Goal: Task Accomplishment & Management: Manage account settings

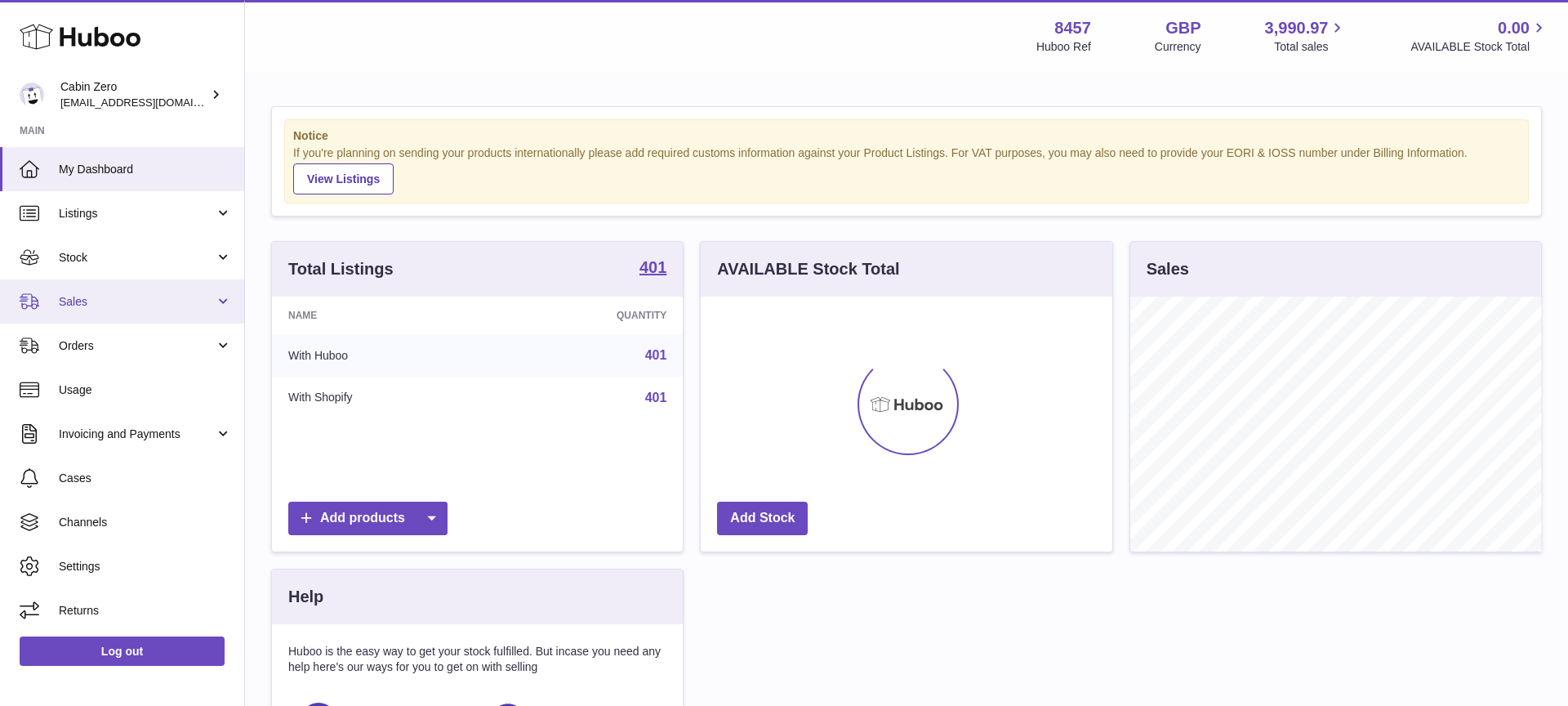
scroll to position [254, 412]
click at [190, 308] on span "Sales" at bounding box center [137, 302] width 156 height 15
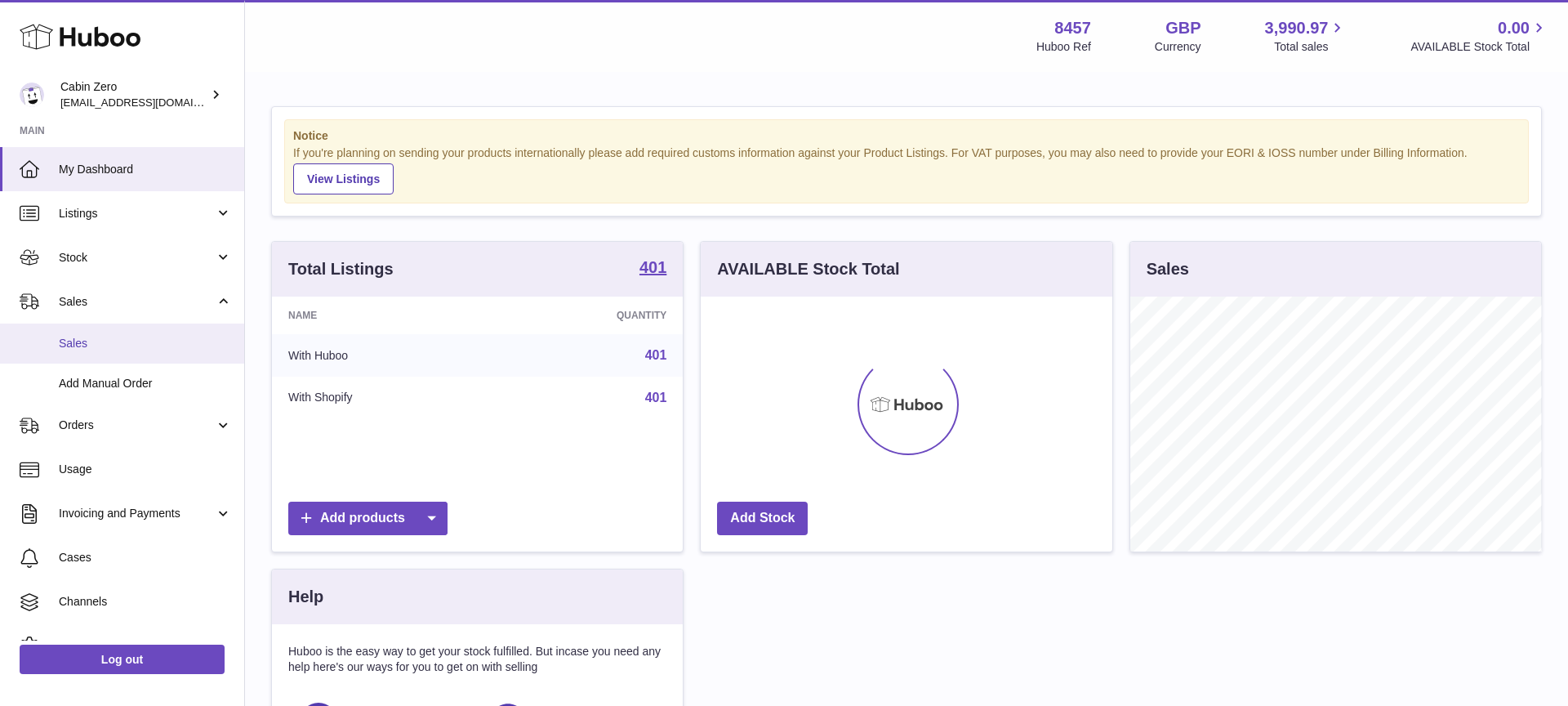
click at [158, 344] on span "Sales" at bounding box center [145, 343] width 173 height 15
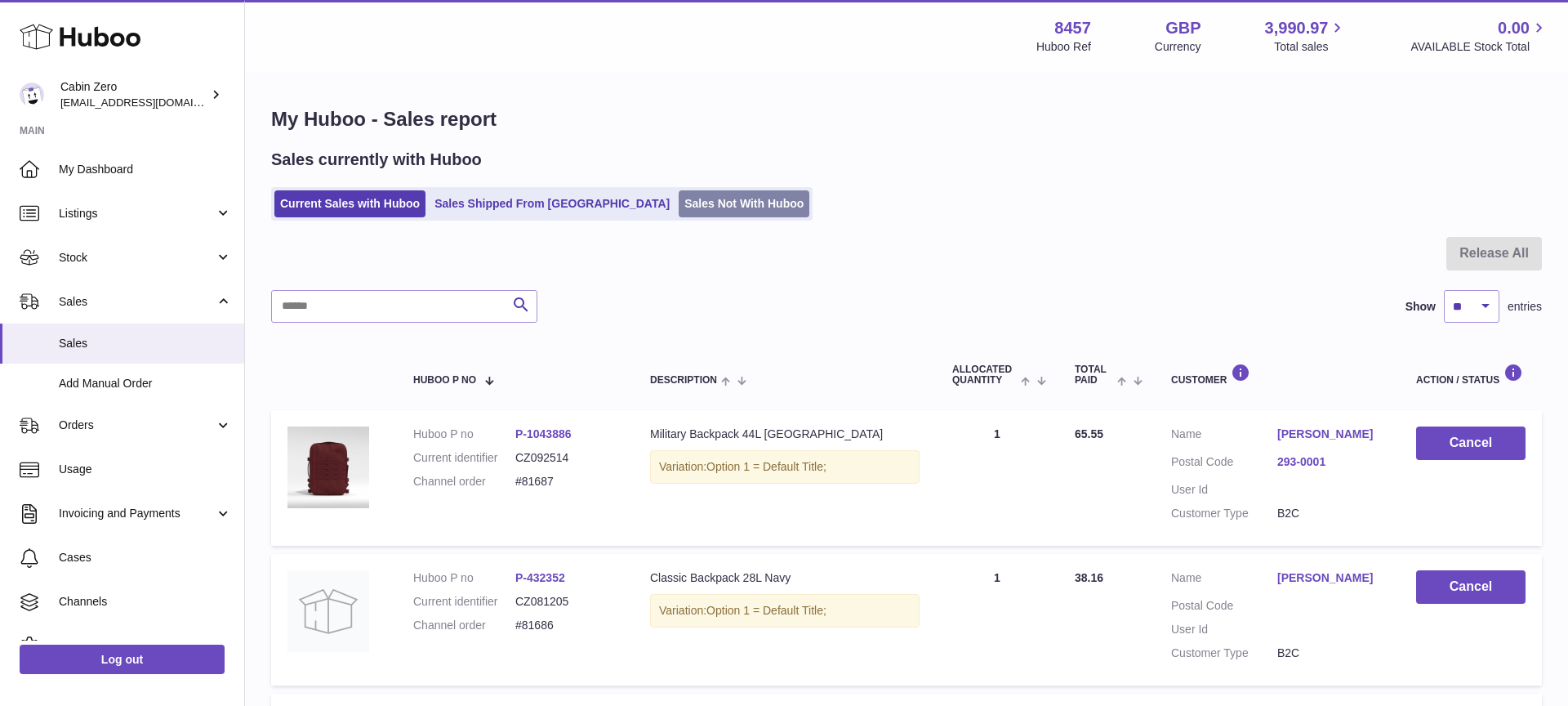
click at [678, 212] on link "Sales Not With Huboo" at bounding box center [743, 204] width 131 height 27
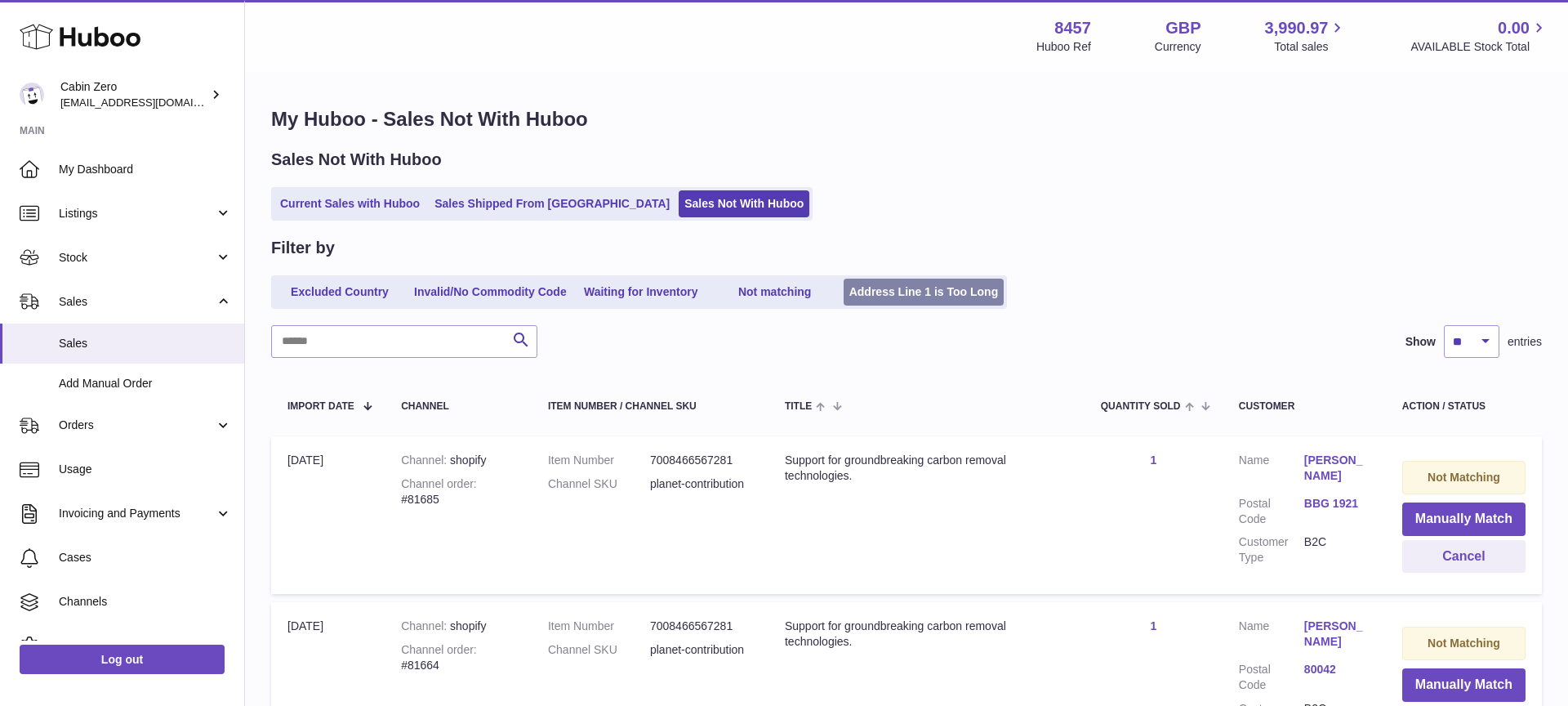
click at [954, 292] on link "Address Line 1 is Too Long" at bounding box center [923, 292] width 161 height 27
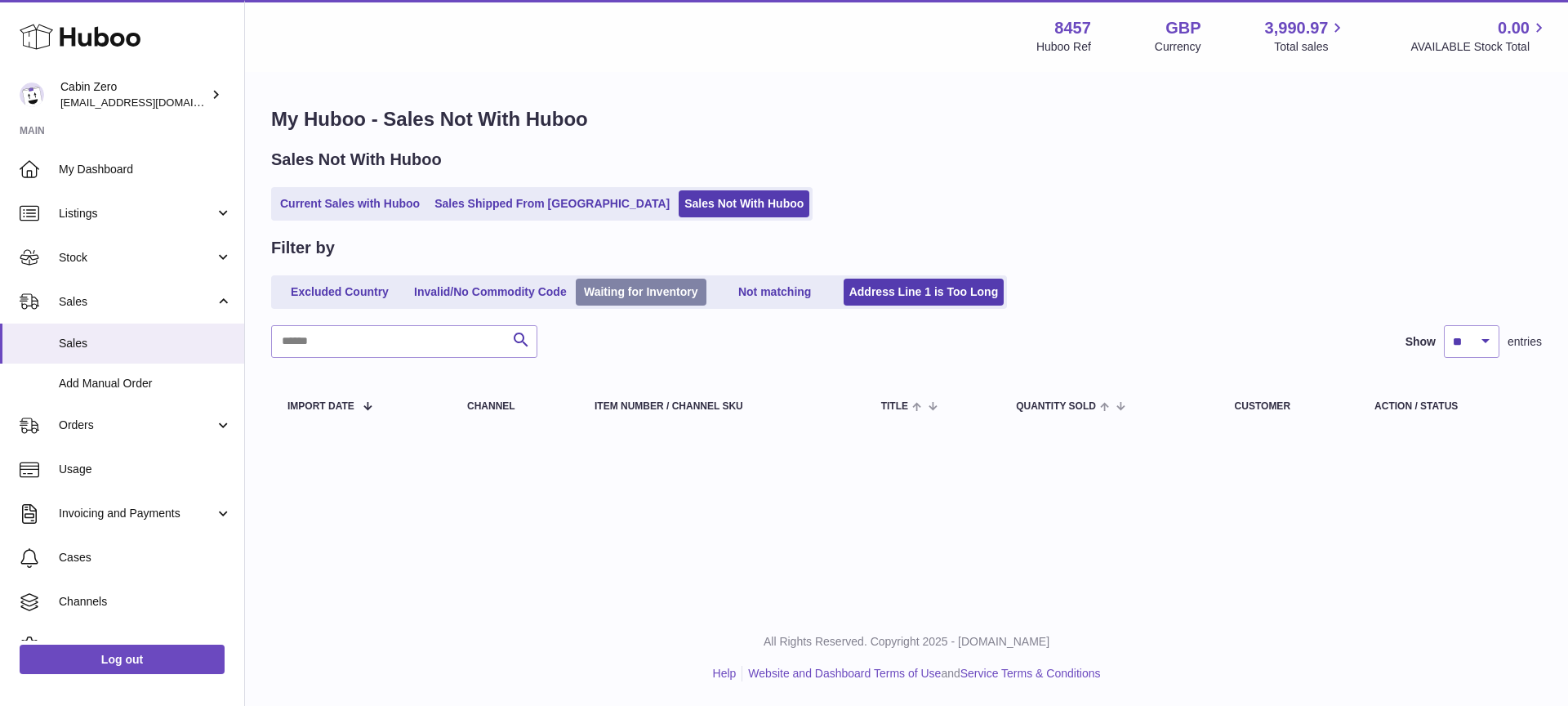
click at [616, 297] on link "Waiting for Inventory" at bounding box center [641, 292] width 131 height 27
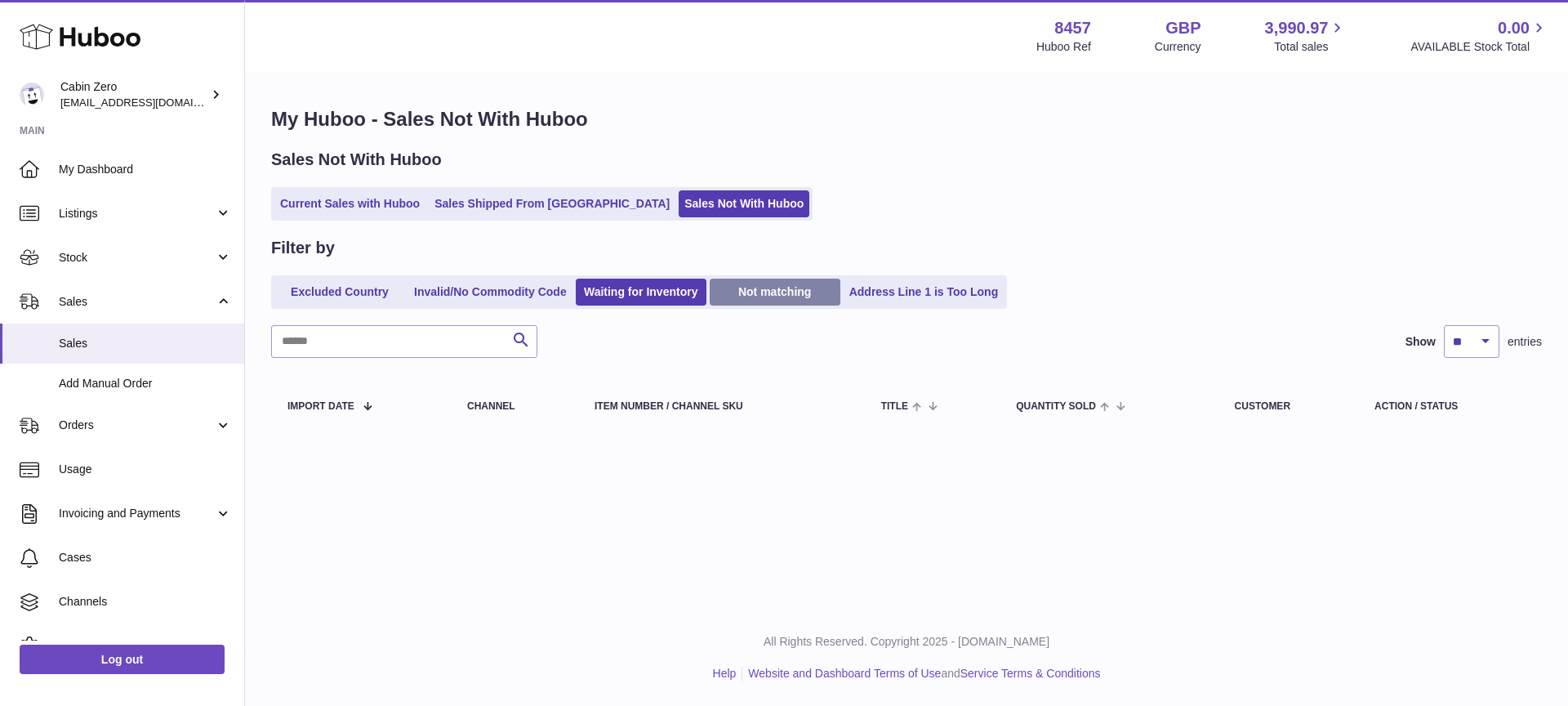
click at [755, 288] on link "Not matching" at bounding box center [775, 292] width 131 height 27
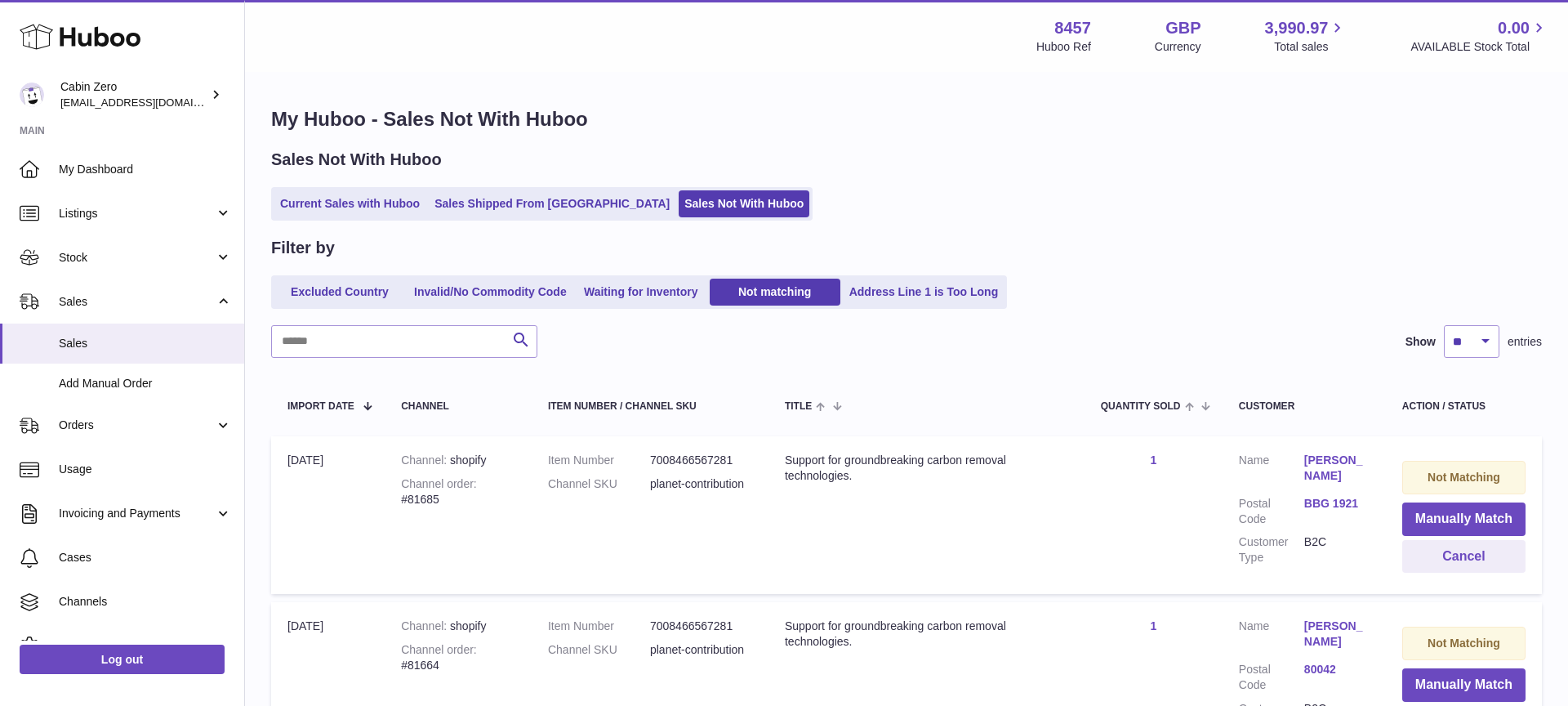
scroll to position [87, 0]
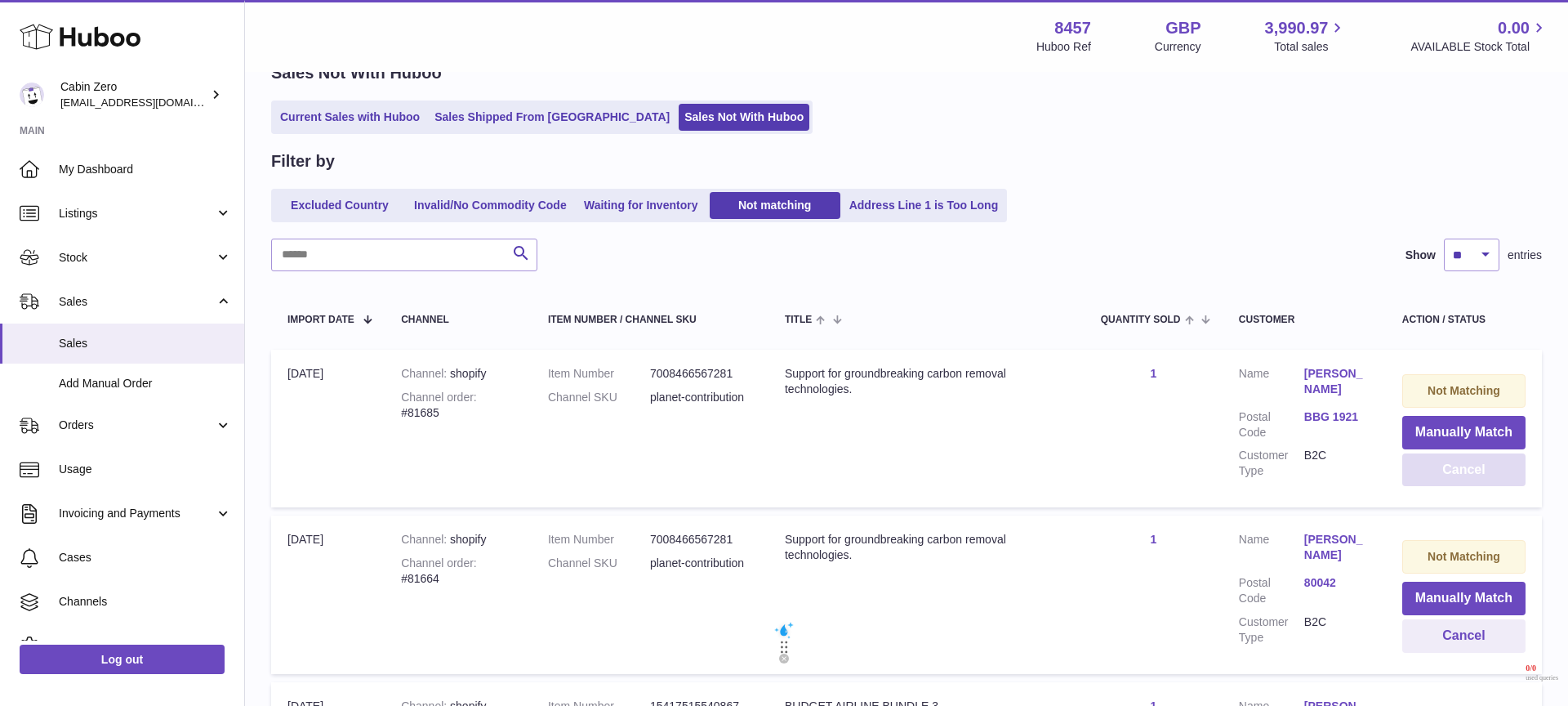
click at [1441, 482] on button "Cancel" at bounding box center [1463, 470] width 123 height 34
click at [1439, 479] on button "Cancel" at bounding box center [1463, 470] width 123 height 34
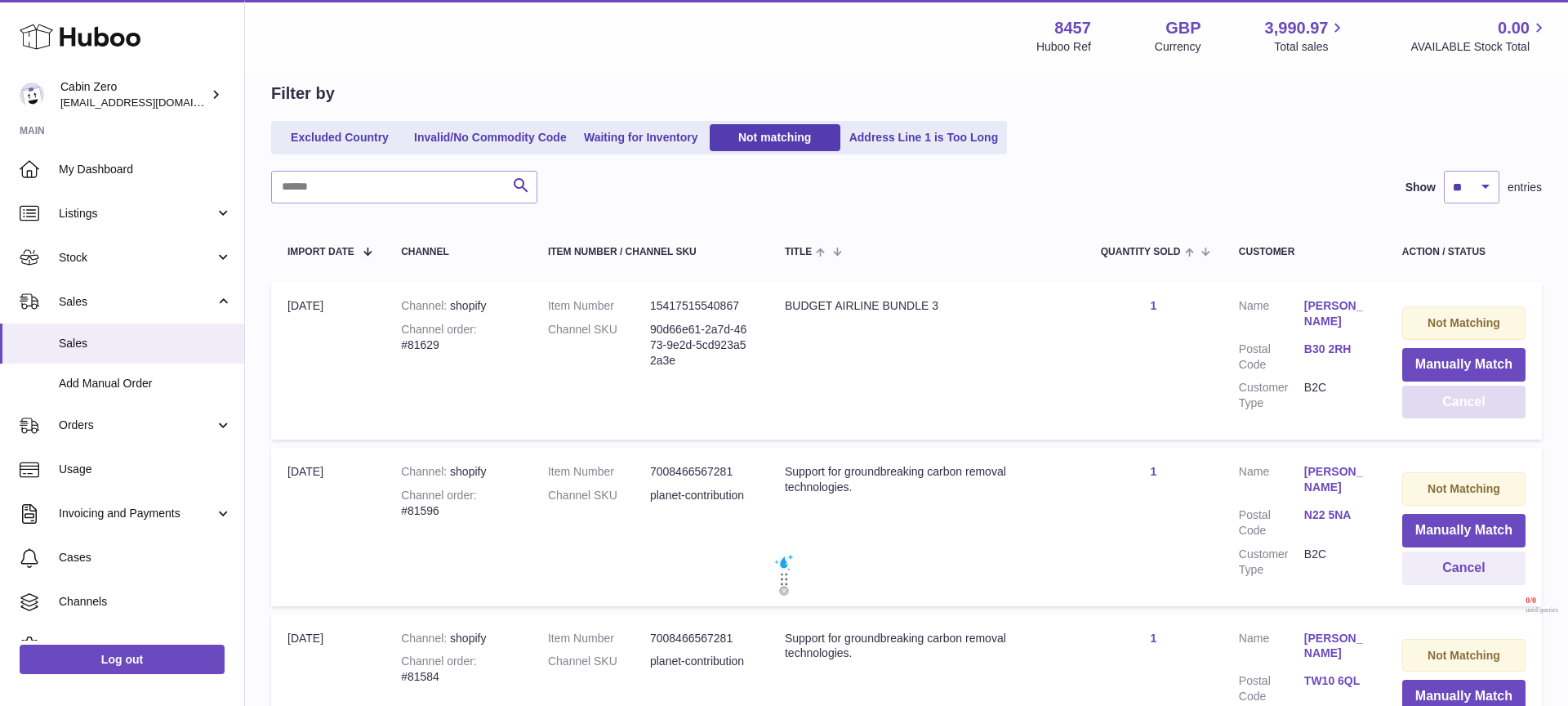
scroll to position [162, 0]
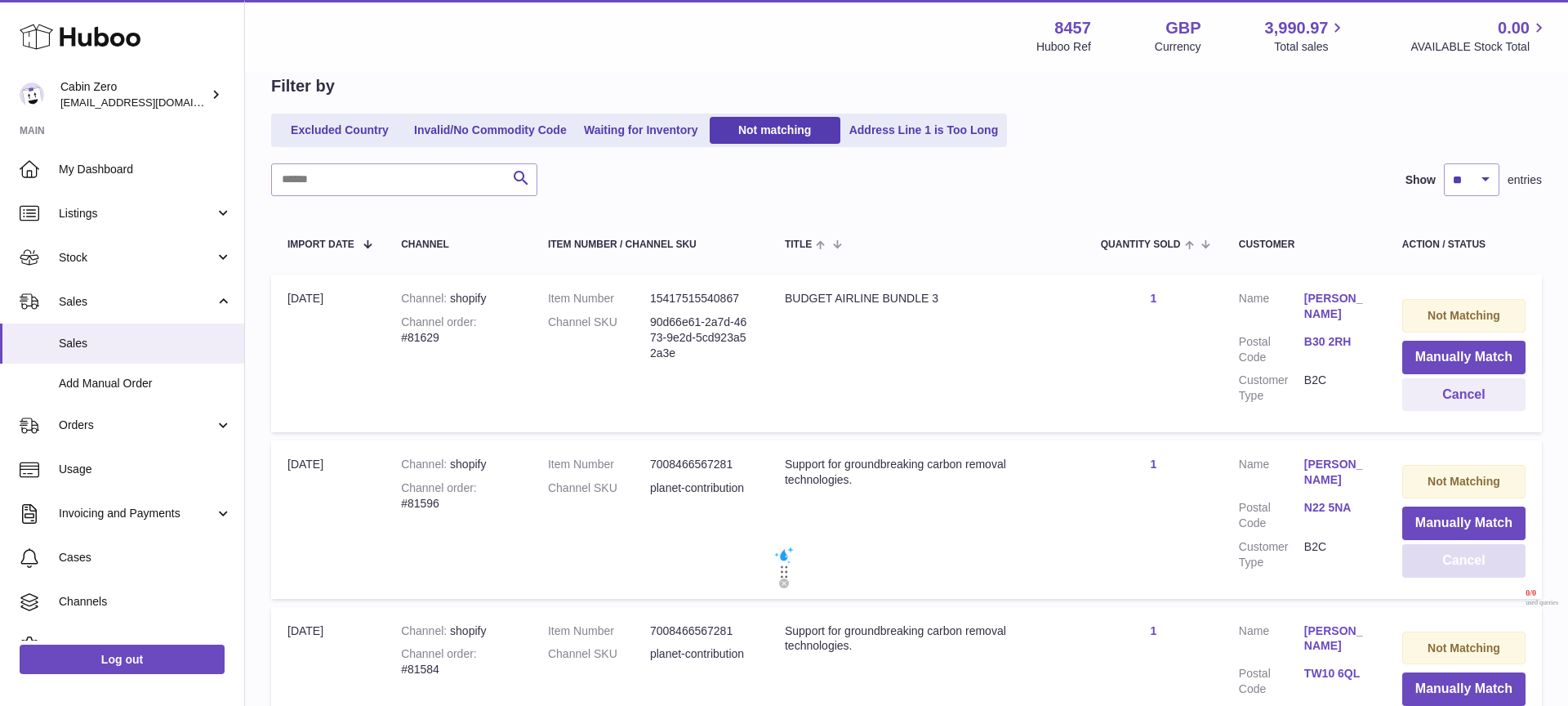
click at [1451, 555] on button "Cancel" at bounding box center [1463, 561] width 123 height 34
click at [1428, 564] on button "Cancel" at bounding box center [1463, 561] width 123 height 34
click at [1430, 551] on button "Cancel" at bounding box center [1463, 561] width 123 height 34
click at [1426, 565] on button "Cancel" at bounding box center [1463, 561] width 123 height 34
click at [1445, 568] on button "Cancel" at bounding box center [1463, 561] width 123 height 34
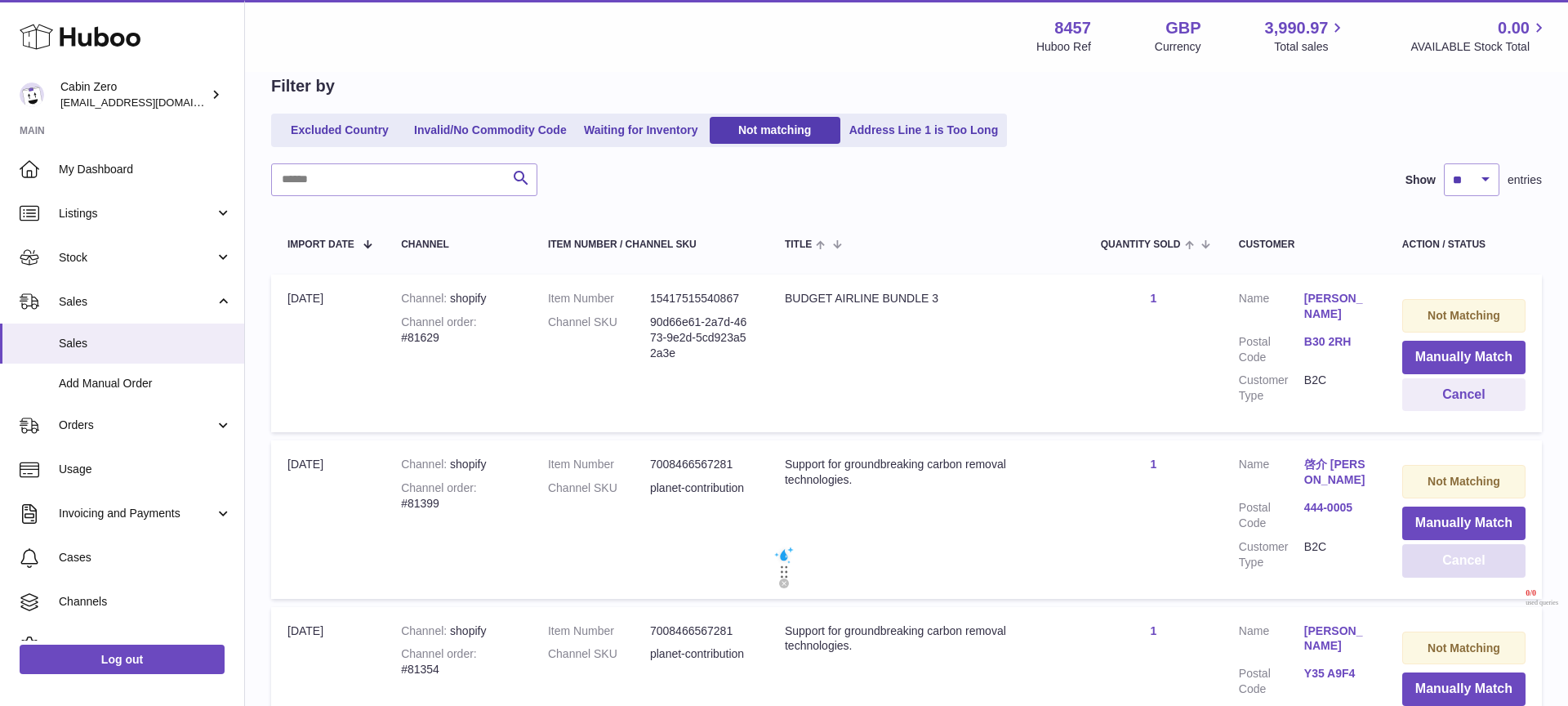
click at [1445, 568] on button "Cancel" at bounding box center [1463, 561] width 123 height 34
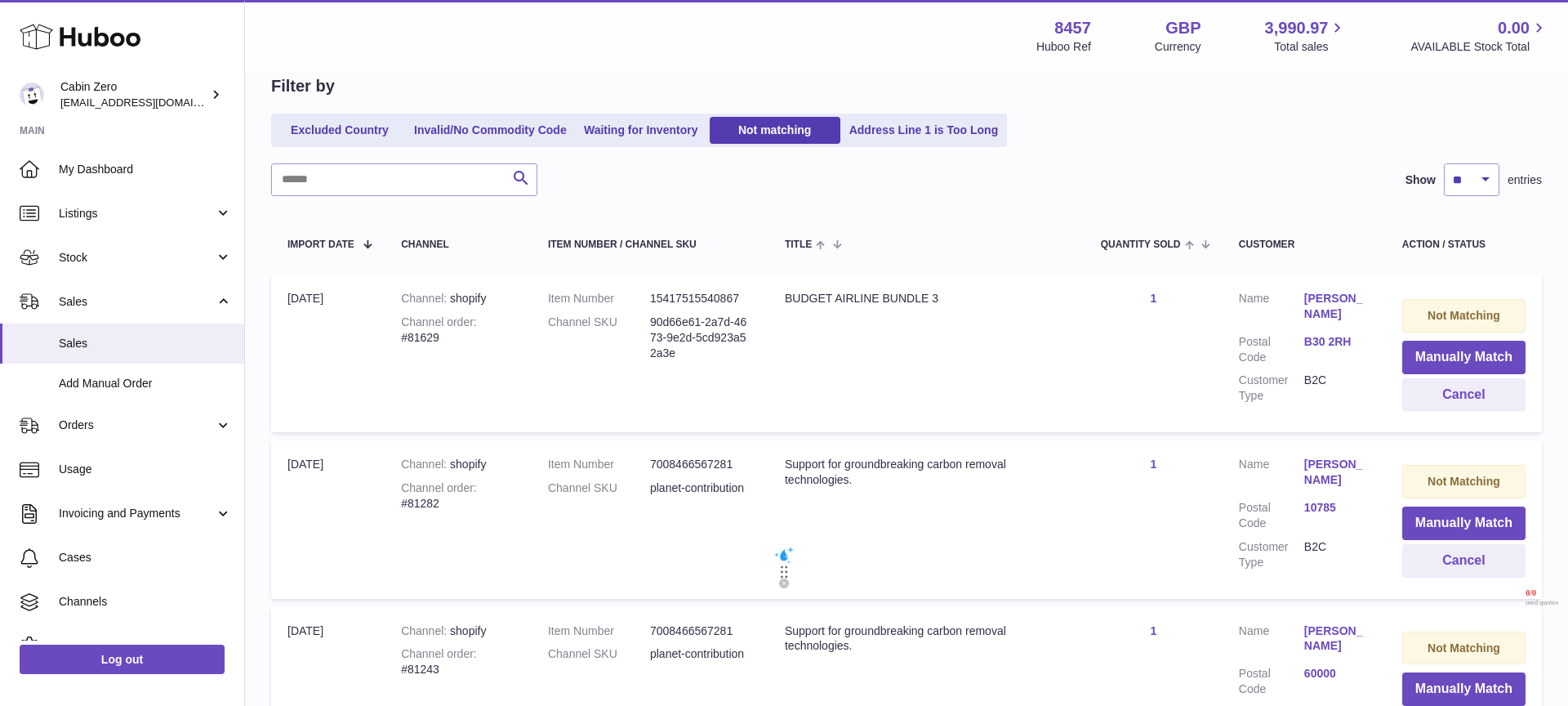
click at [808, 297] on div "BUDGET AIRLINE BUNDLE 3" at bounding box center [926, 299] width 284 height 15
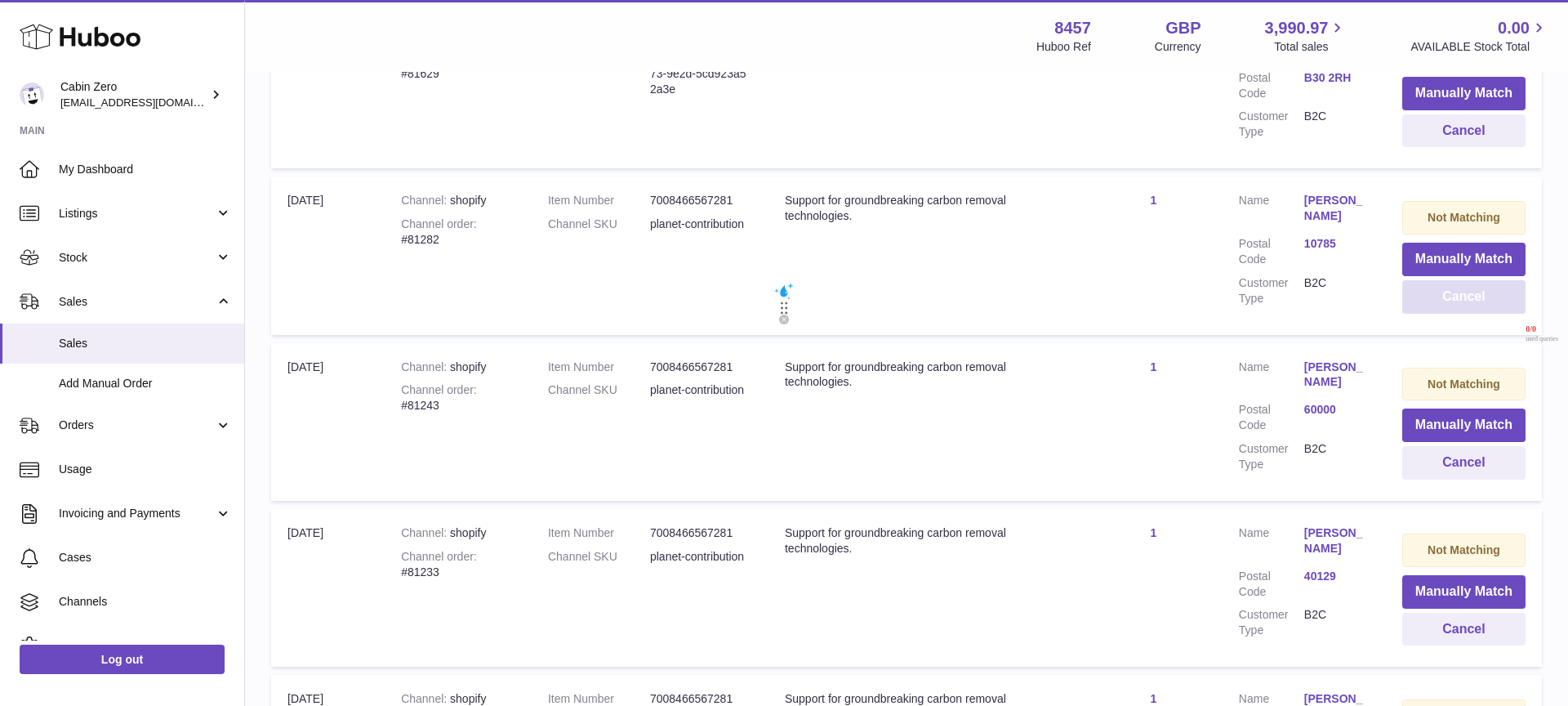
click at [1457, 298] on button "Cancel" at bounding box center [1463, 297] width 123 height 34
click at [1426, 461] on button "Cancel" at bounding box center [1463, 463] width 123 height 34
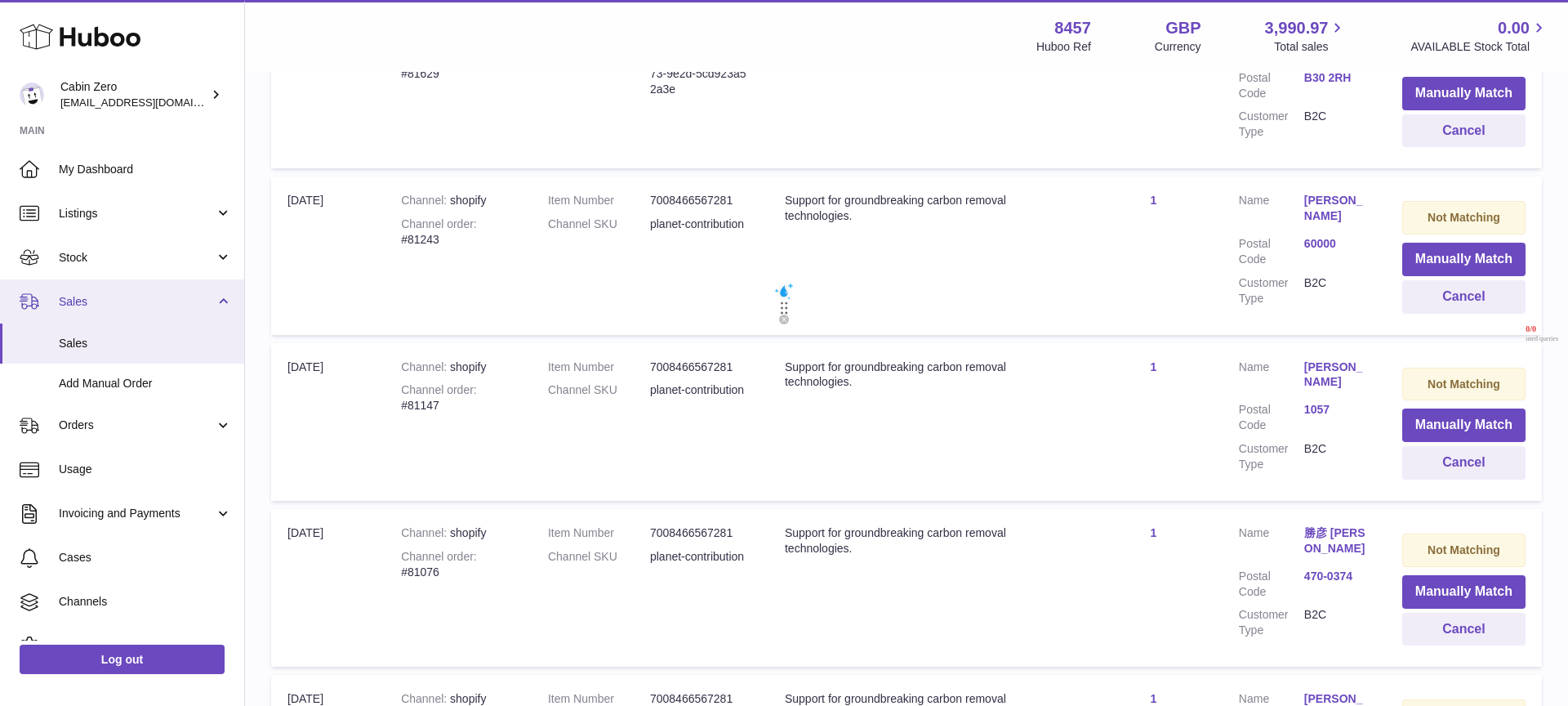
click at [126, 298] on span "Sales" at bounding box center [137, 302] width 156 height 15
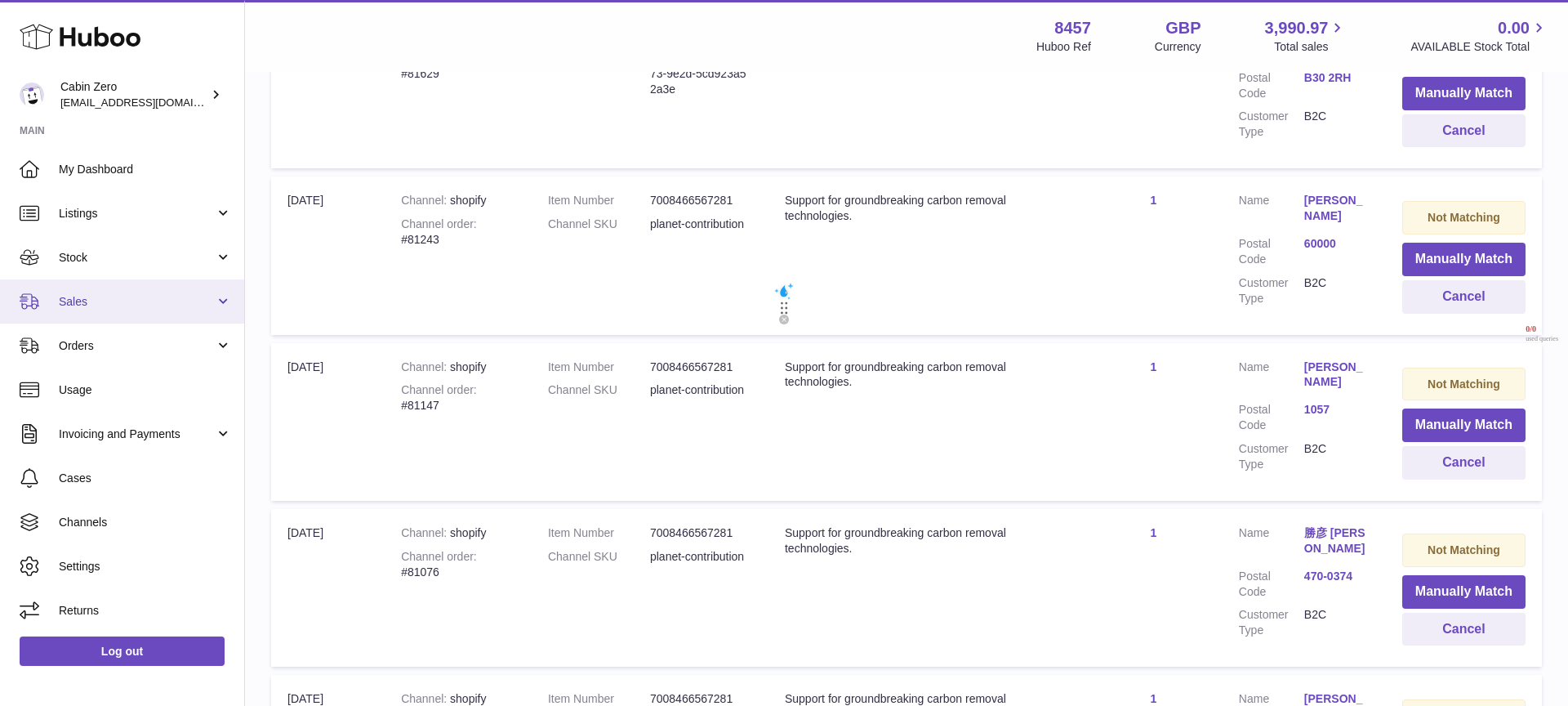
click at [227, 302] on link "Sales" at bounding box center [122, 301] width 244 height 44
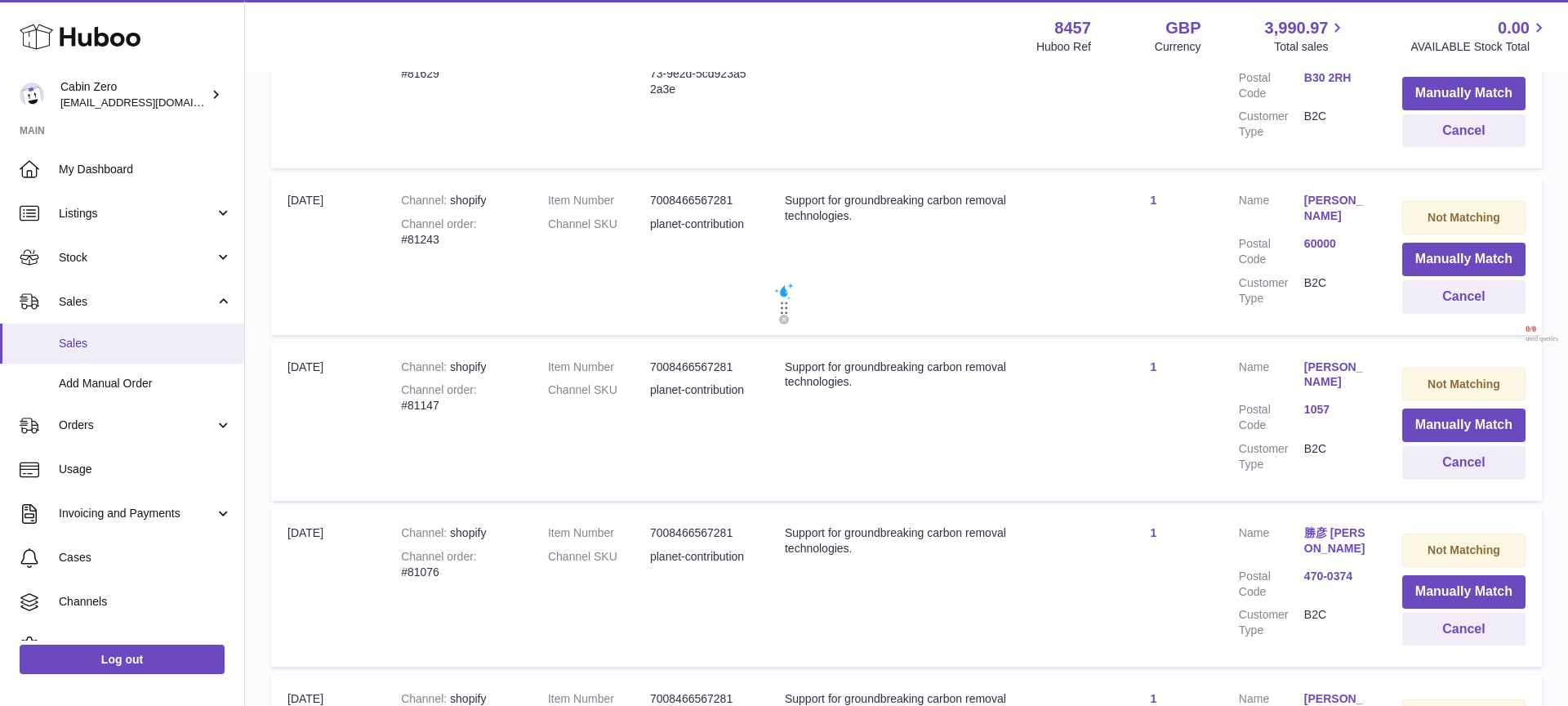
click at [142, 342] on span "Sales" at bounding box center [145, 343] width 173 height 15
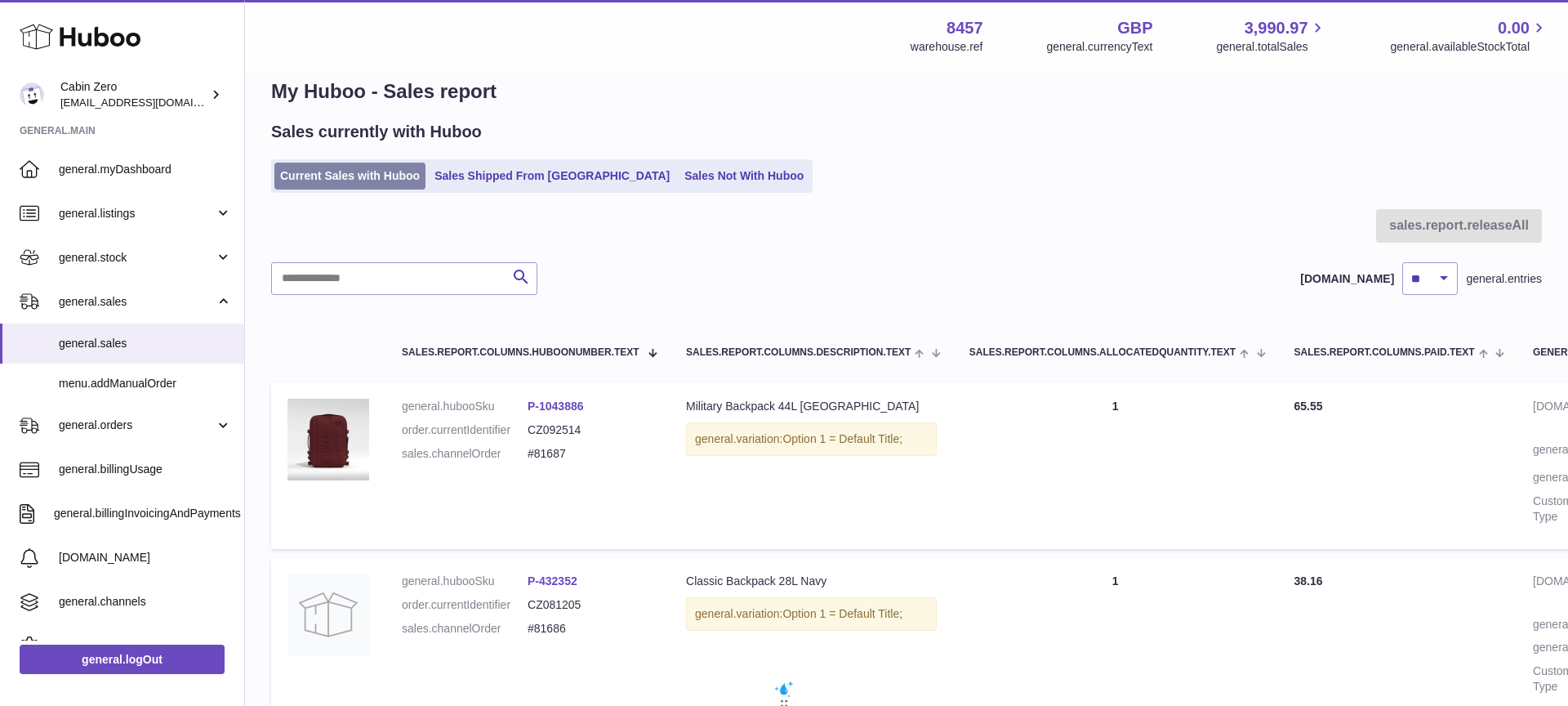
scroll to position [29, 0]
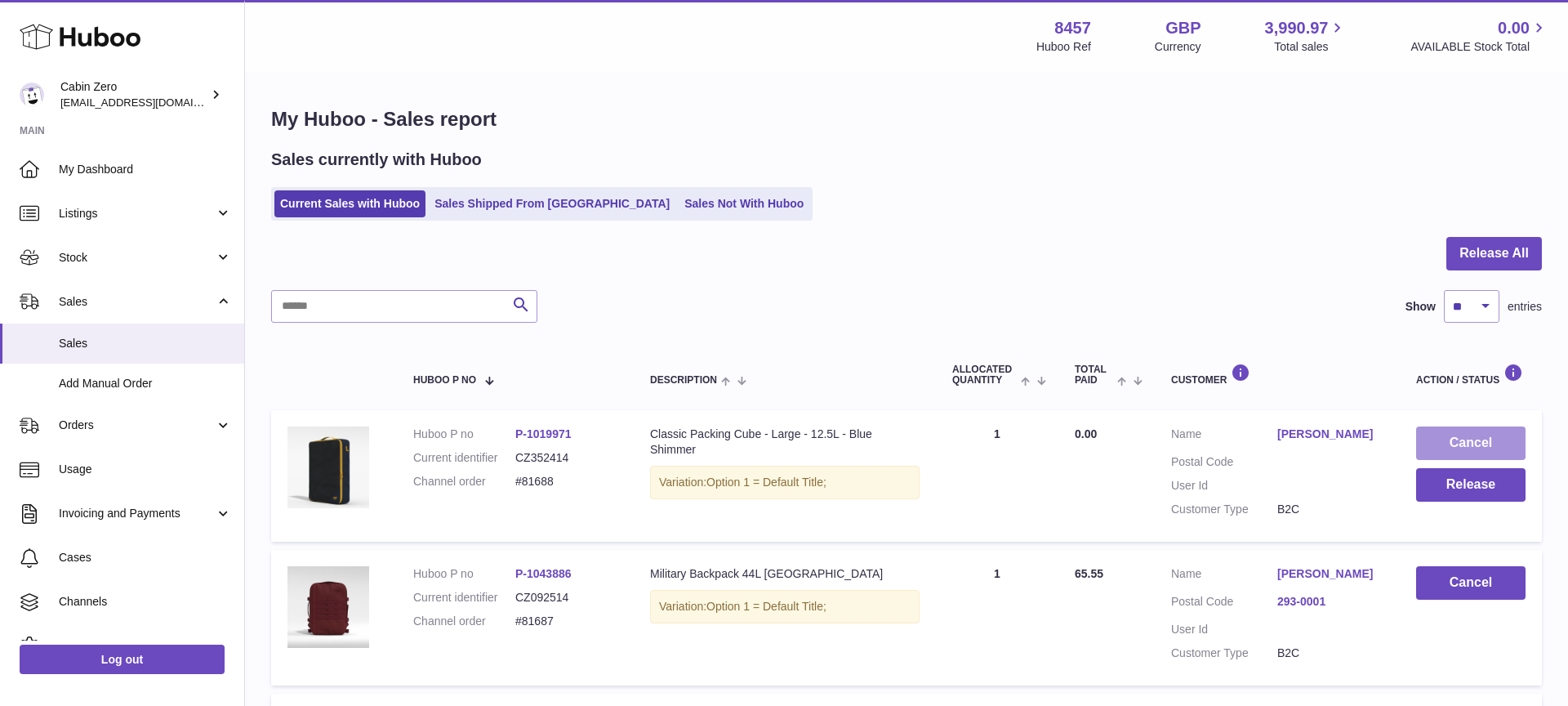
click at [1460, 438] on button "Cancel" at bounding box center [1471, 443] width 109 height 34
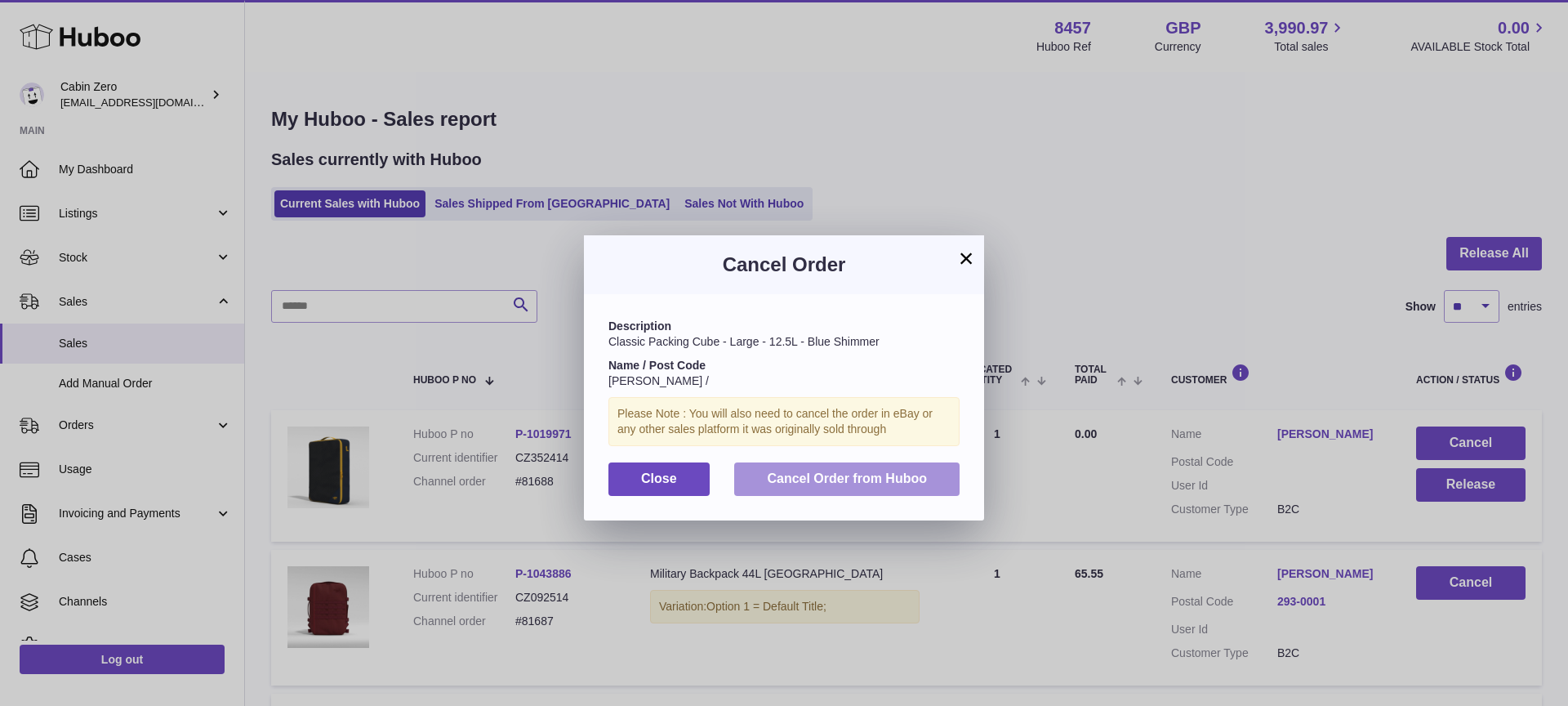
click at [890, 474] on span "Cancel Order from Huboo" at bounding box center [847, 478] width 160 height 14
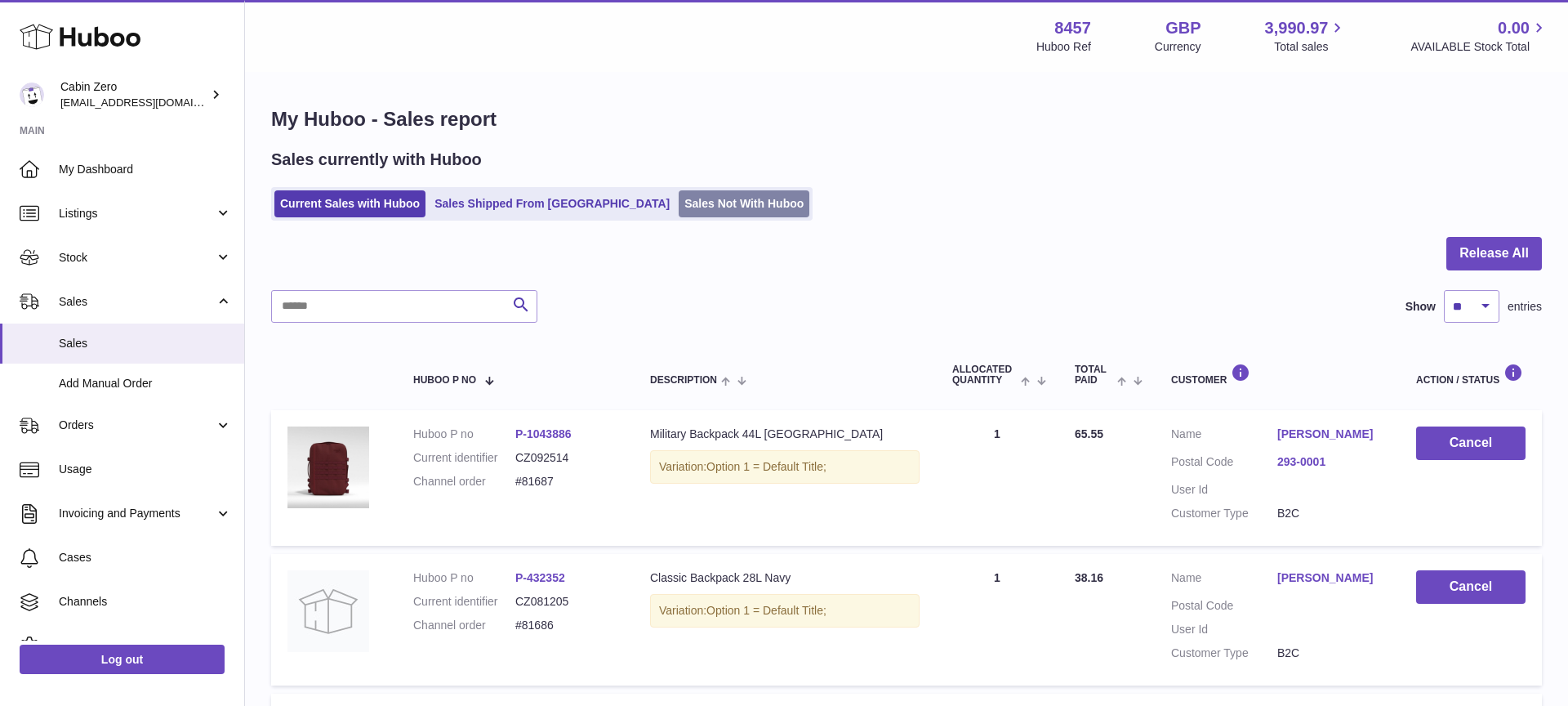
click at [678, 206] on link "Sales Not With Huboo" at bounding box center [743, 204] width 131 height 27
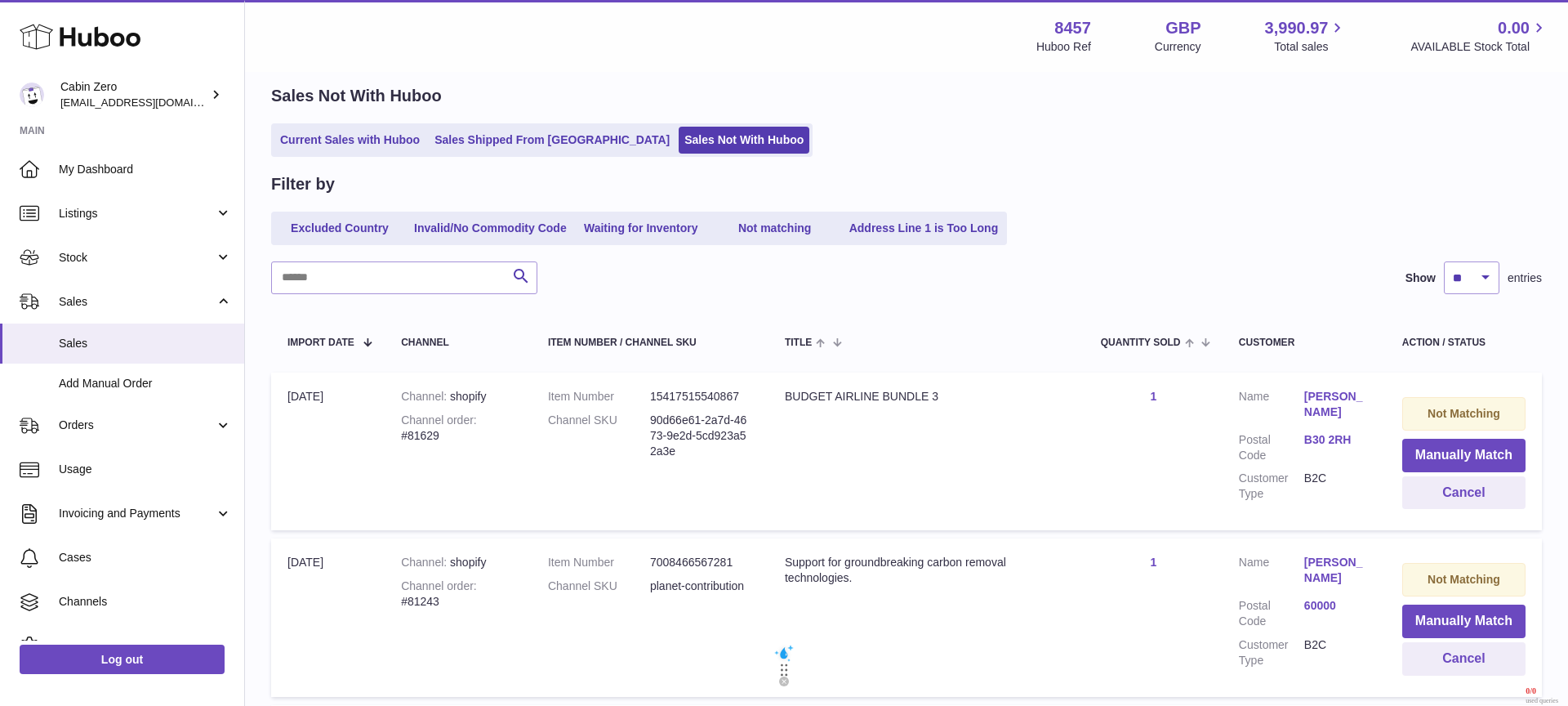
scroll to position [138, 0]
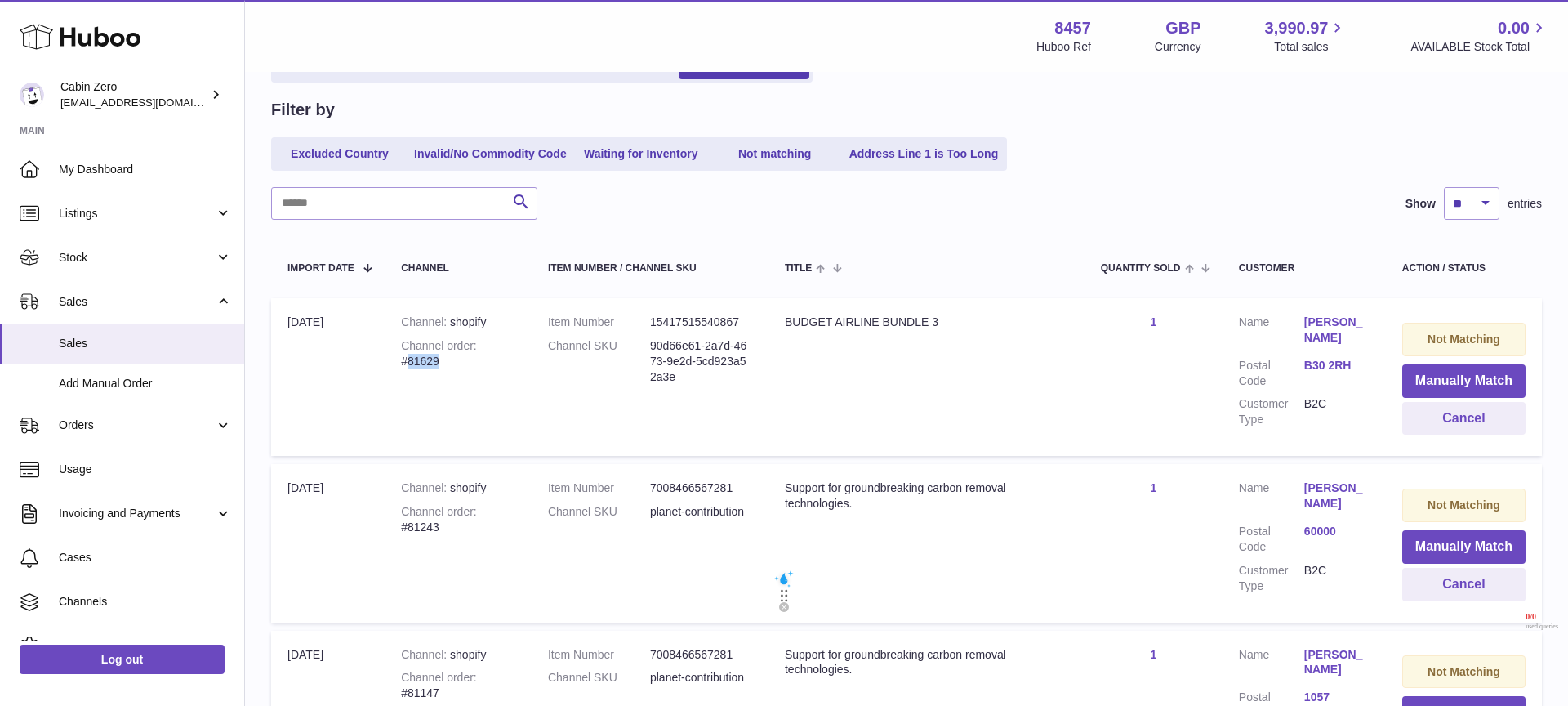
drag, startPoint x: 405, startPoint y: 361, endPoint x: 463, endPoint y: 361, distance: 58.0
click at [463, 361] on div "Channel order #81629" at bounding box center [458, 353] width 114 height 31
copy div "81629"
click at [203, 217] on span "Listings" at bounding box center [137, 213] width 156 height 15
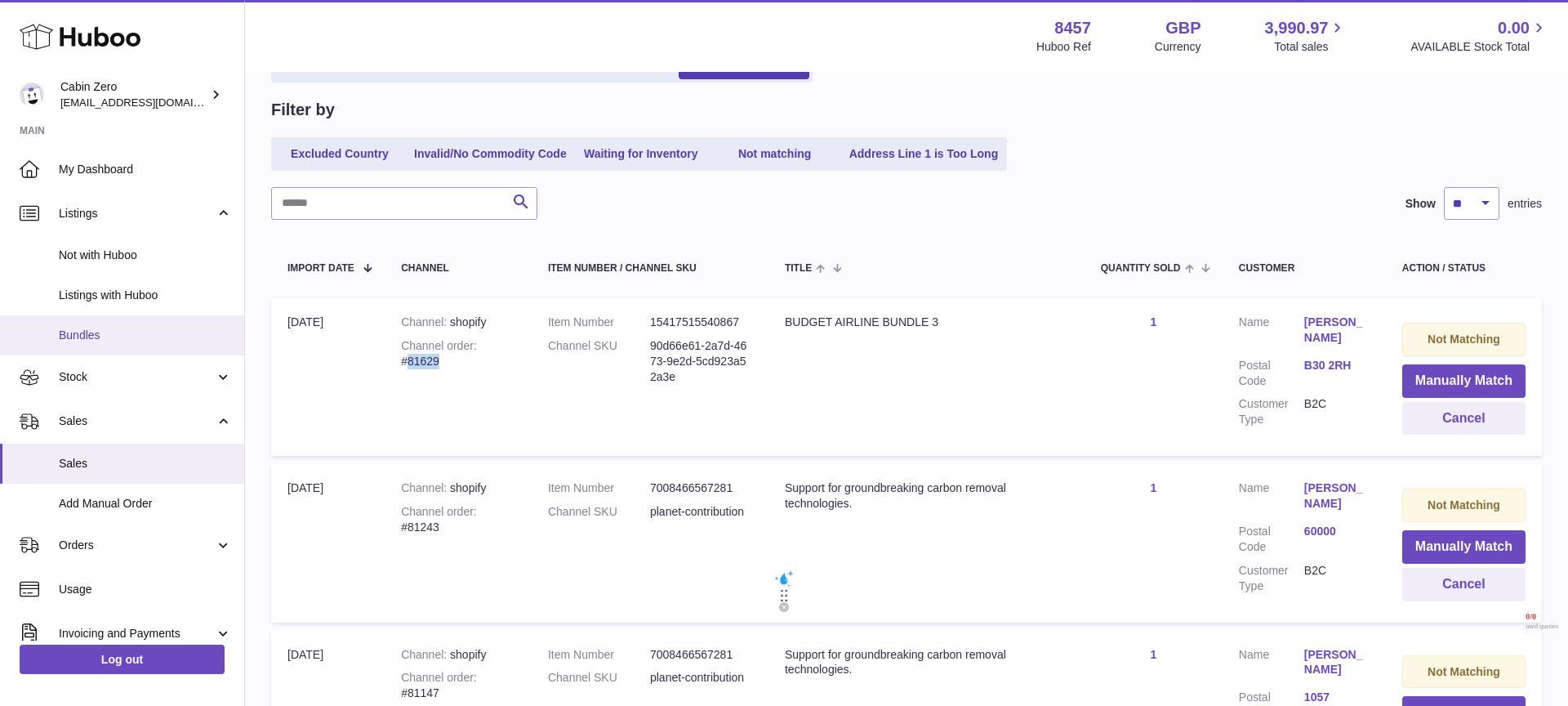
click at [187, 328] on span "Bundles" at bounding box center [145, 336] width 173 height 15
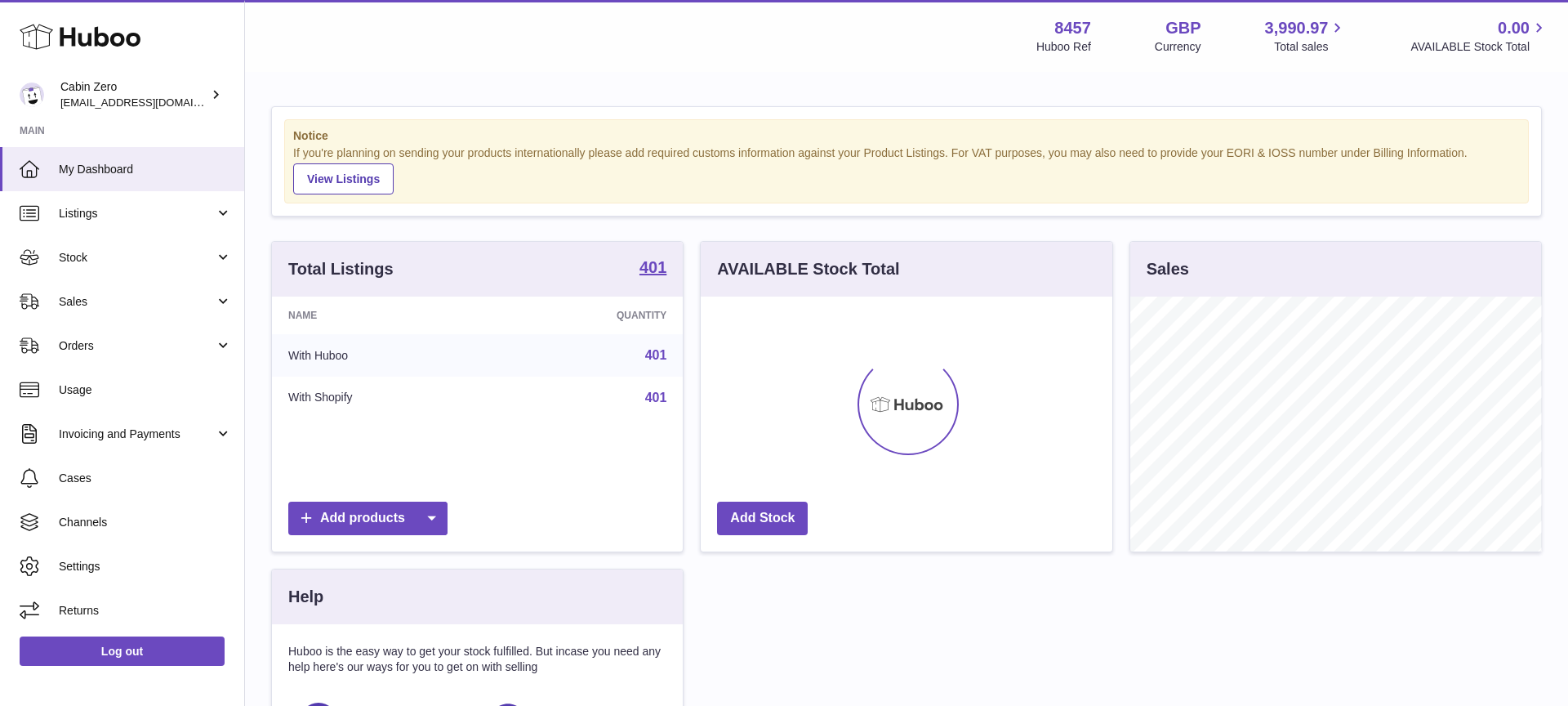
scroll to position [254, 412]
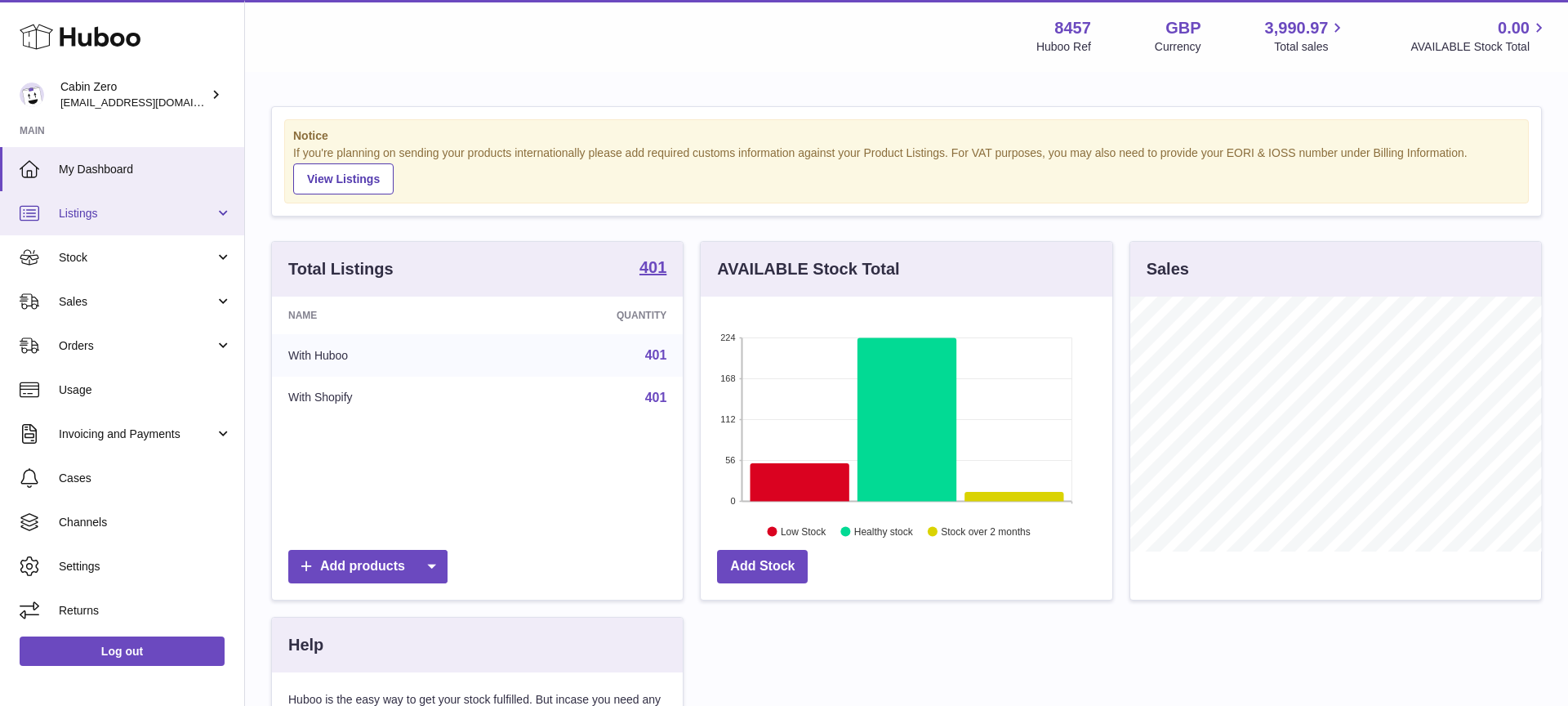
click at [226, 205] on link "Listings" at bounding box center [122, 213] width 244 height 44
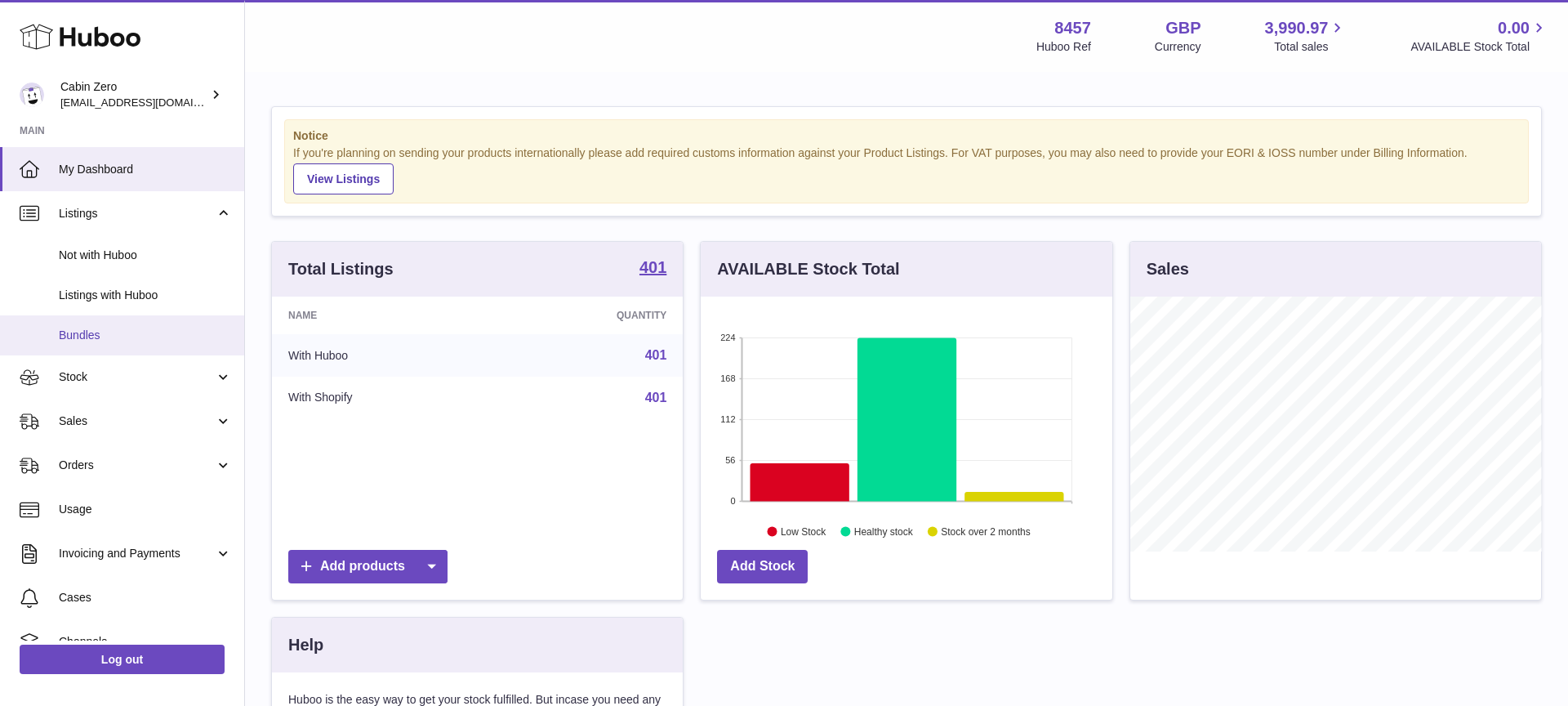
click at [175, 335] on span "Bundles" at bounding box center [145, 336] width 173 height 15
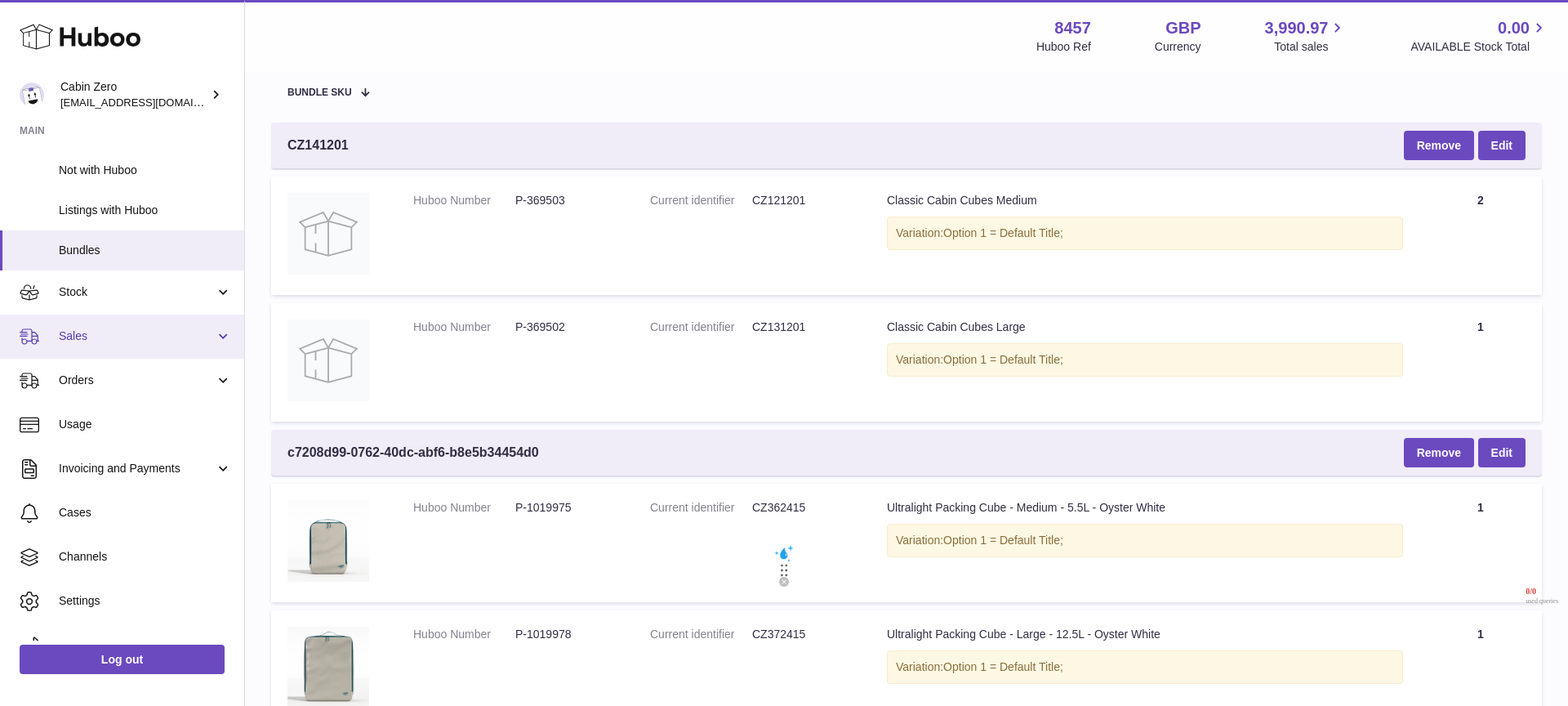
scroll to position [101, 0]
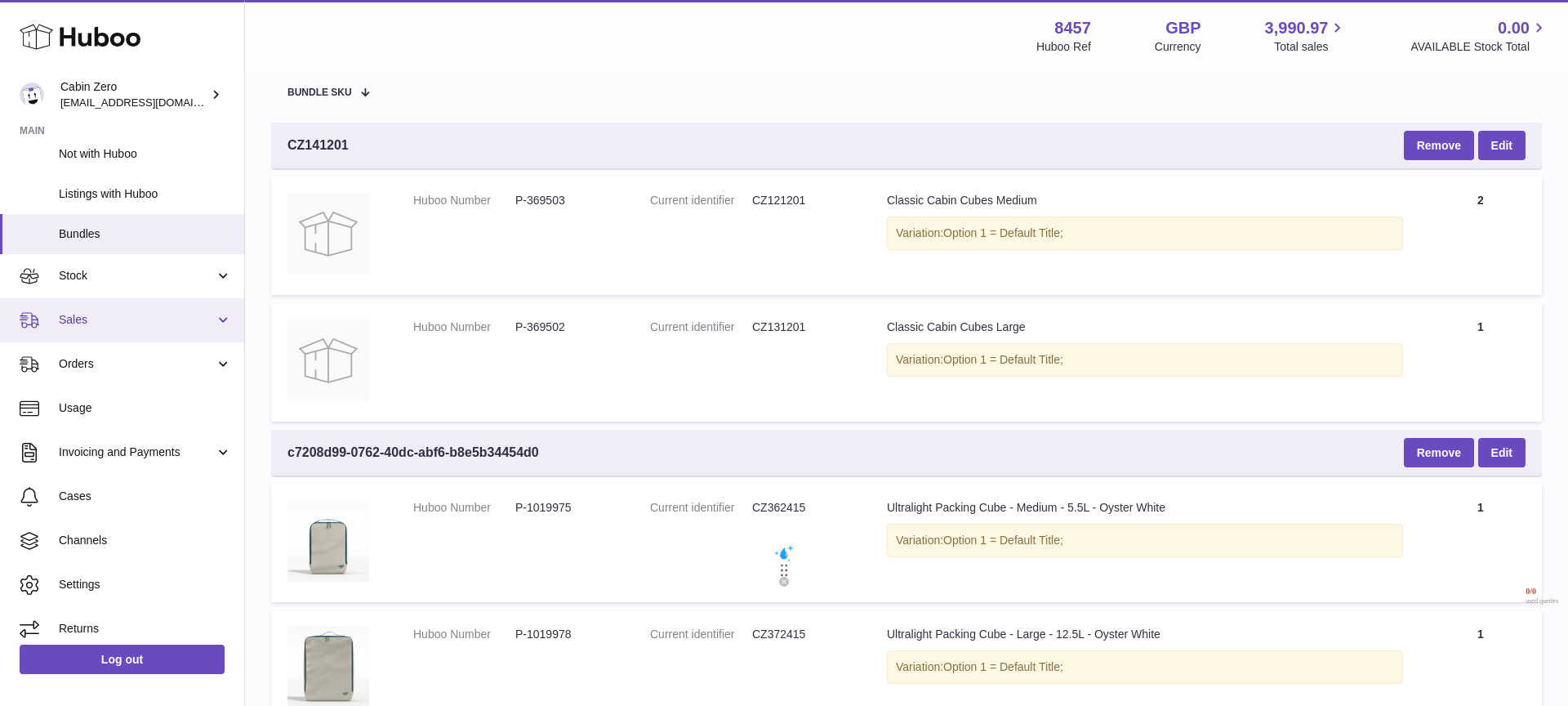
click at [189, 319] on span "Sales" at bounding box center [137, 320] width 156 height 15
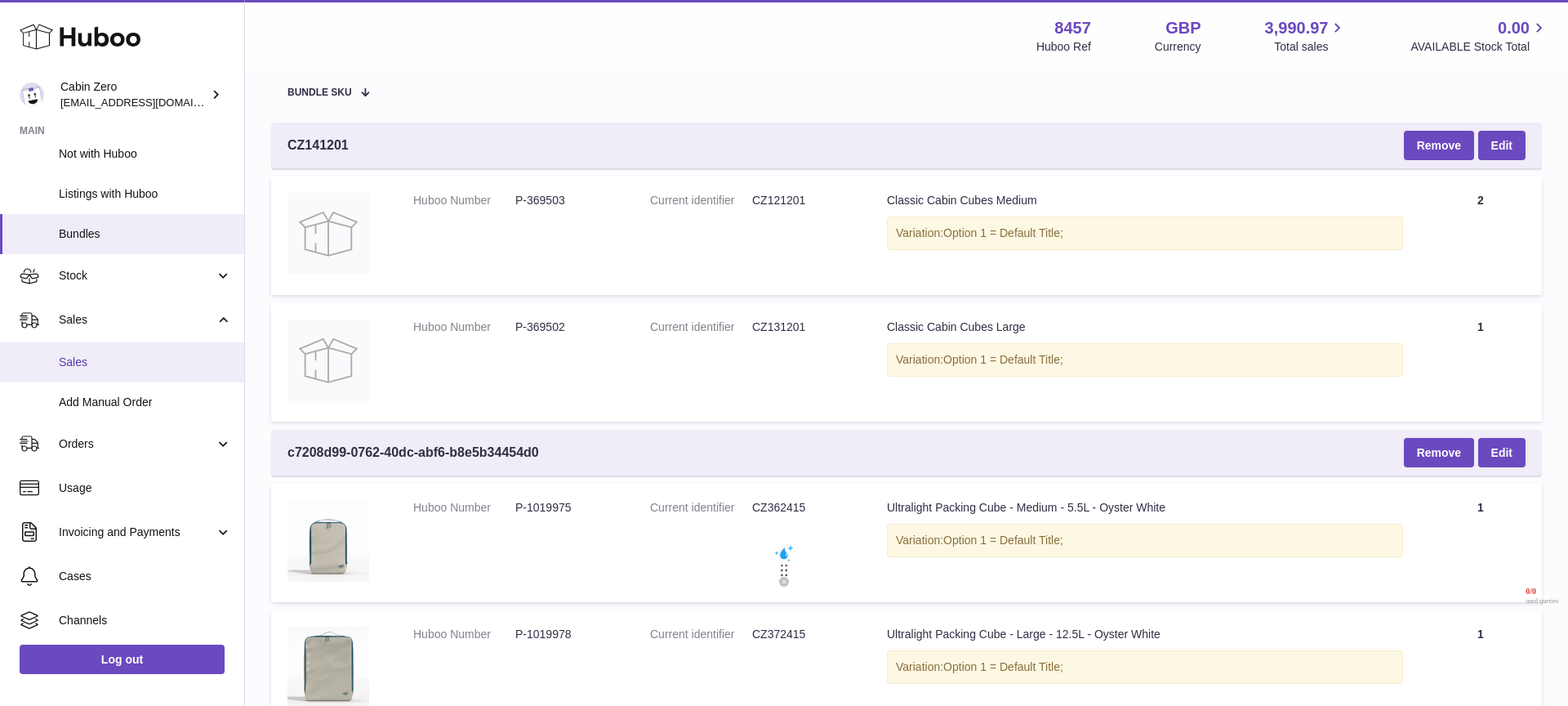
click at [137, 354] on span "Sales" at bounding box center [145, 362] width 173 height 15
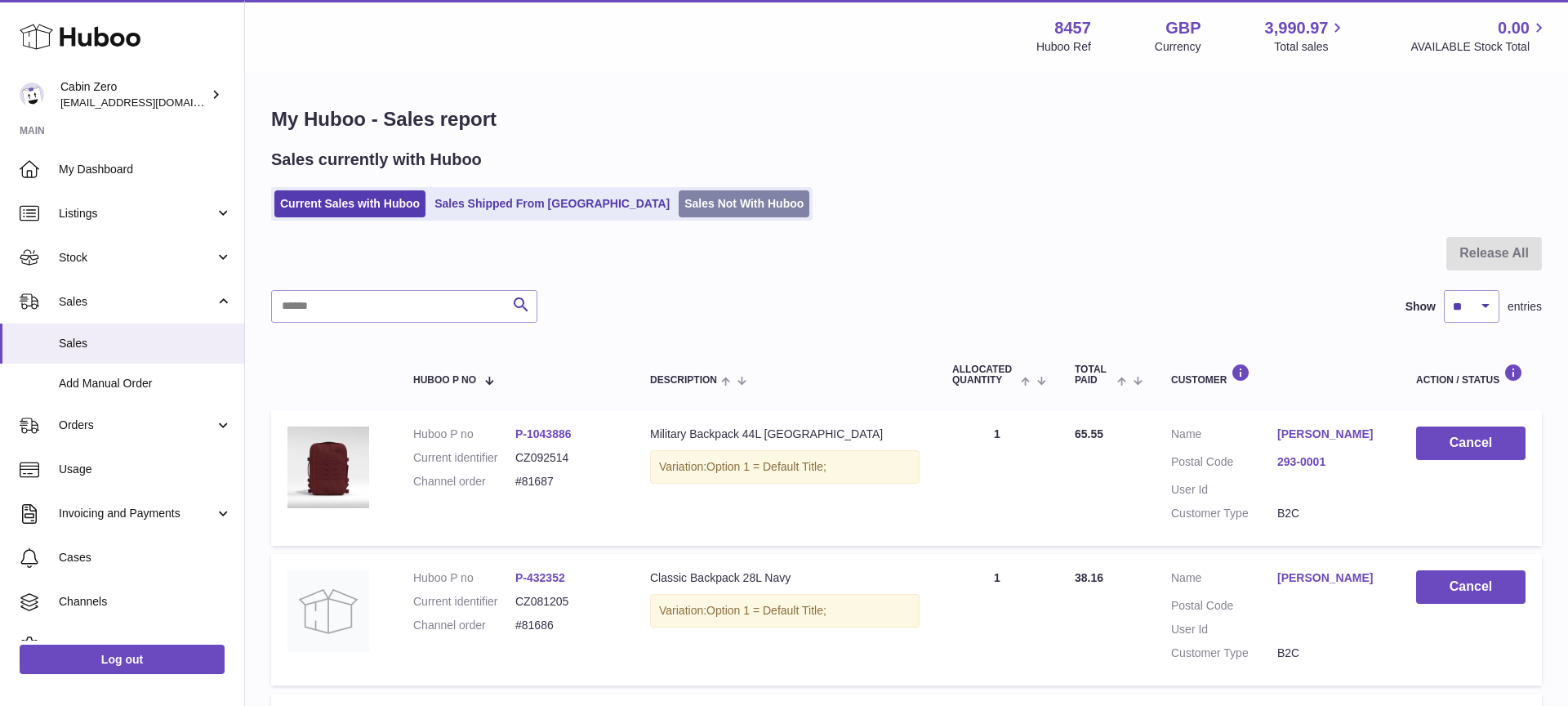
click at [678, 204] on link "Sales Not With Huboo" at bounding box center [743, 204] width 131 height 27
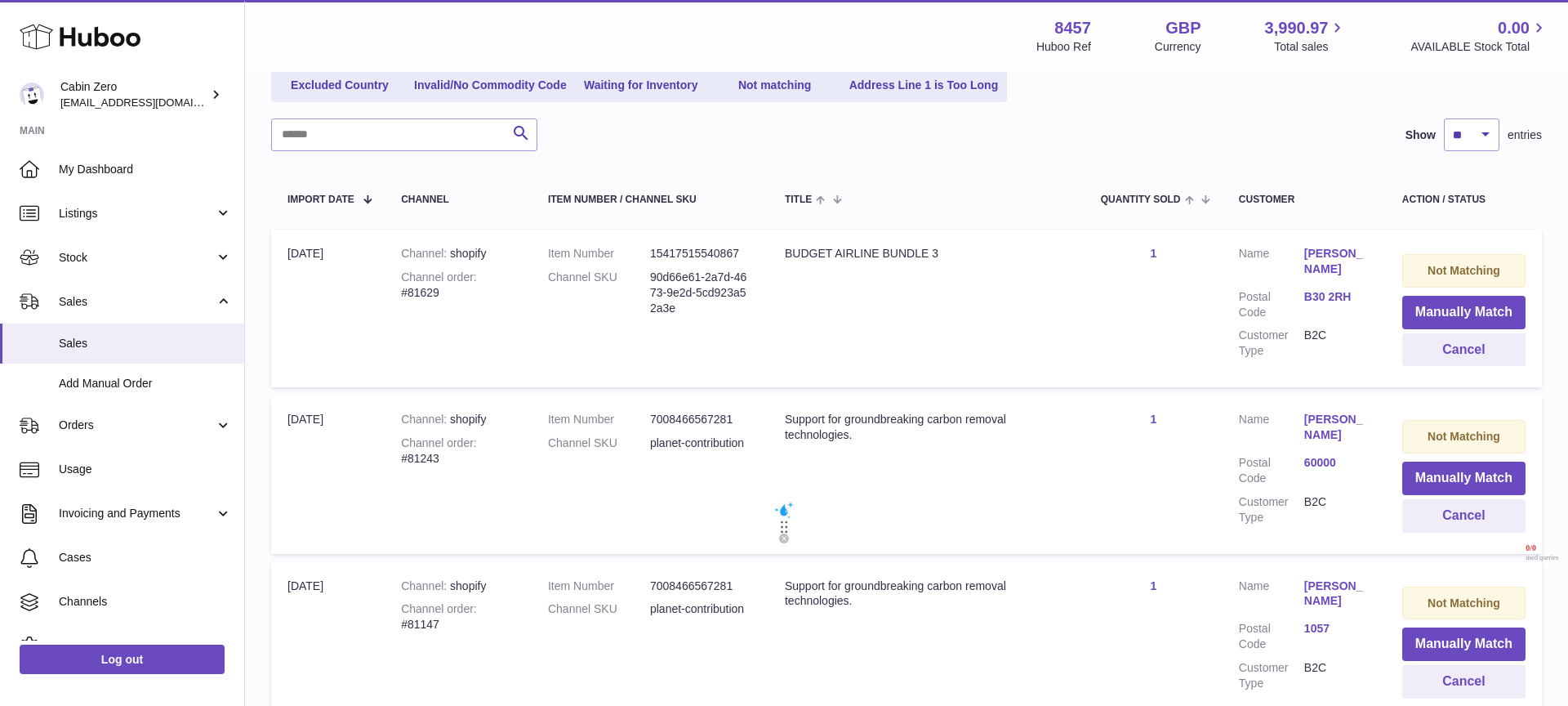
scroll to position [380, 0]
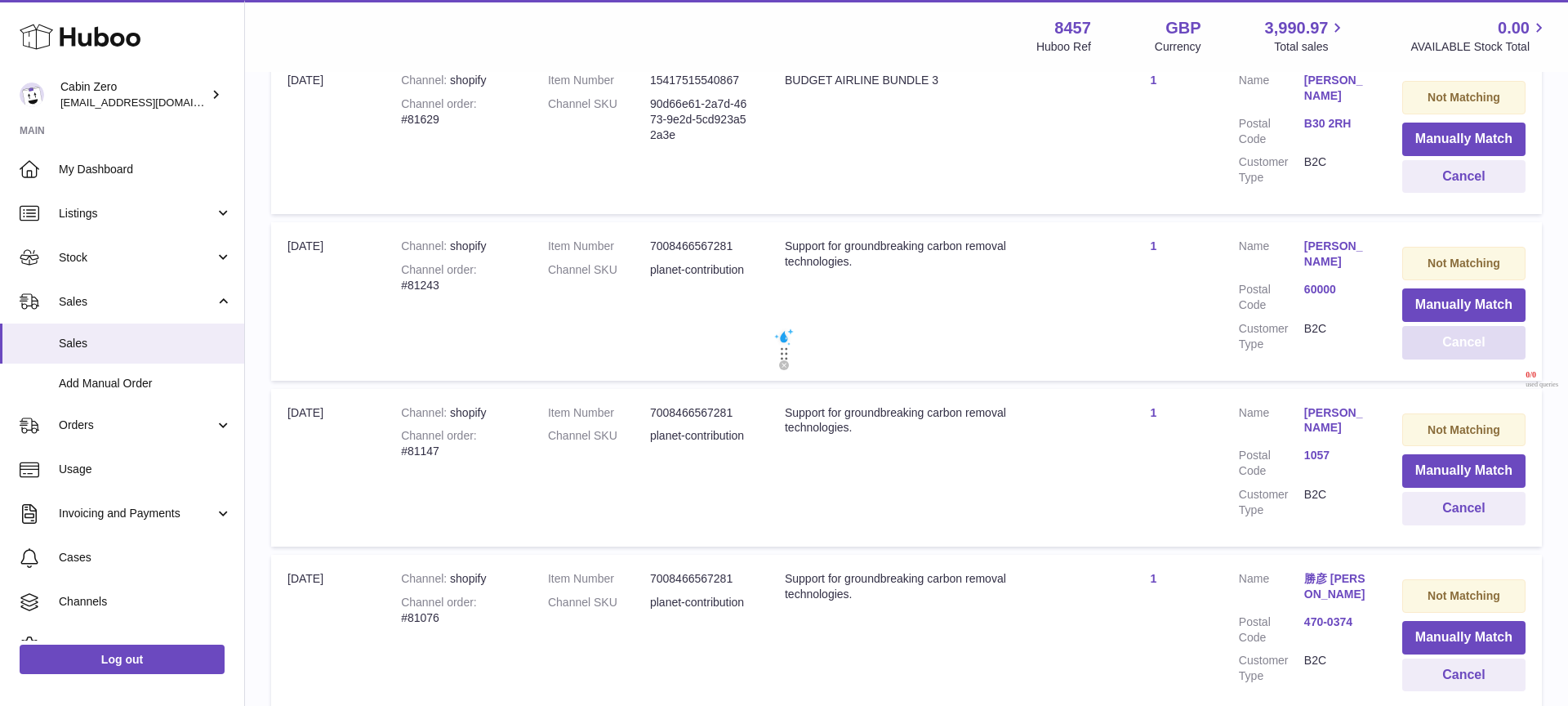
click at [1427, 343] on button "Cancel" at bounding box center [1463, 343] width 123 height 34
click at [1420, 350] on button "Cancel" at bounding box center [1463, 343] width 123 height 34
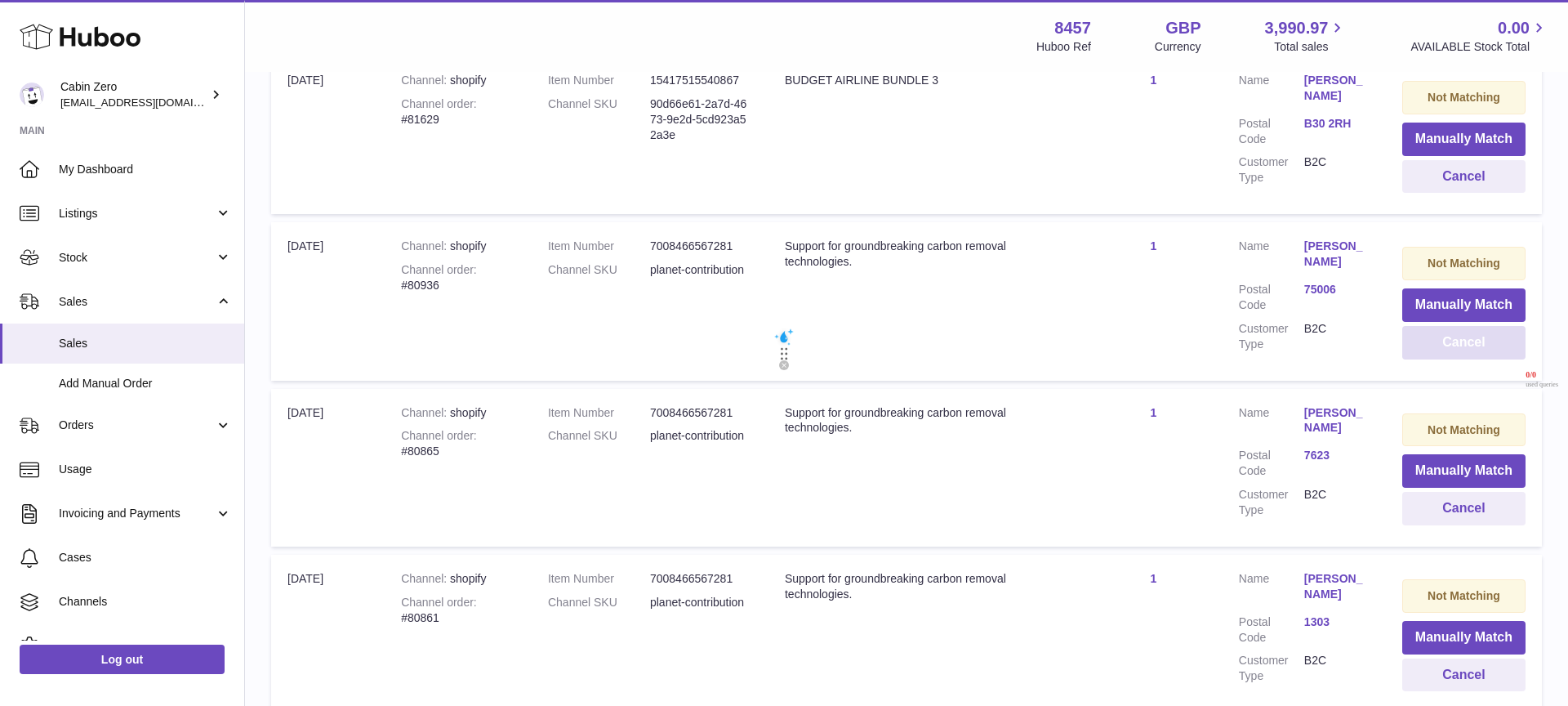
click at [1420, 350] on button "Cancel" at bounding box center [1463, 343] width 123 height 34
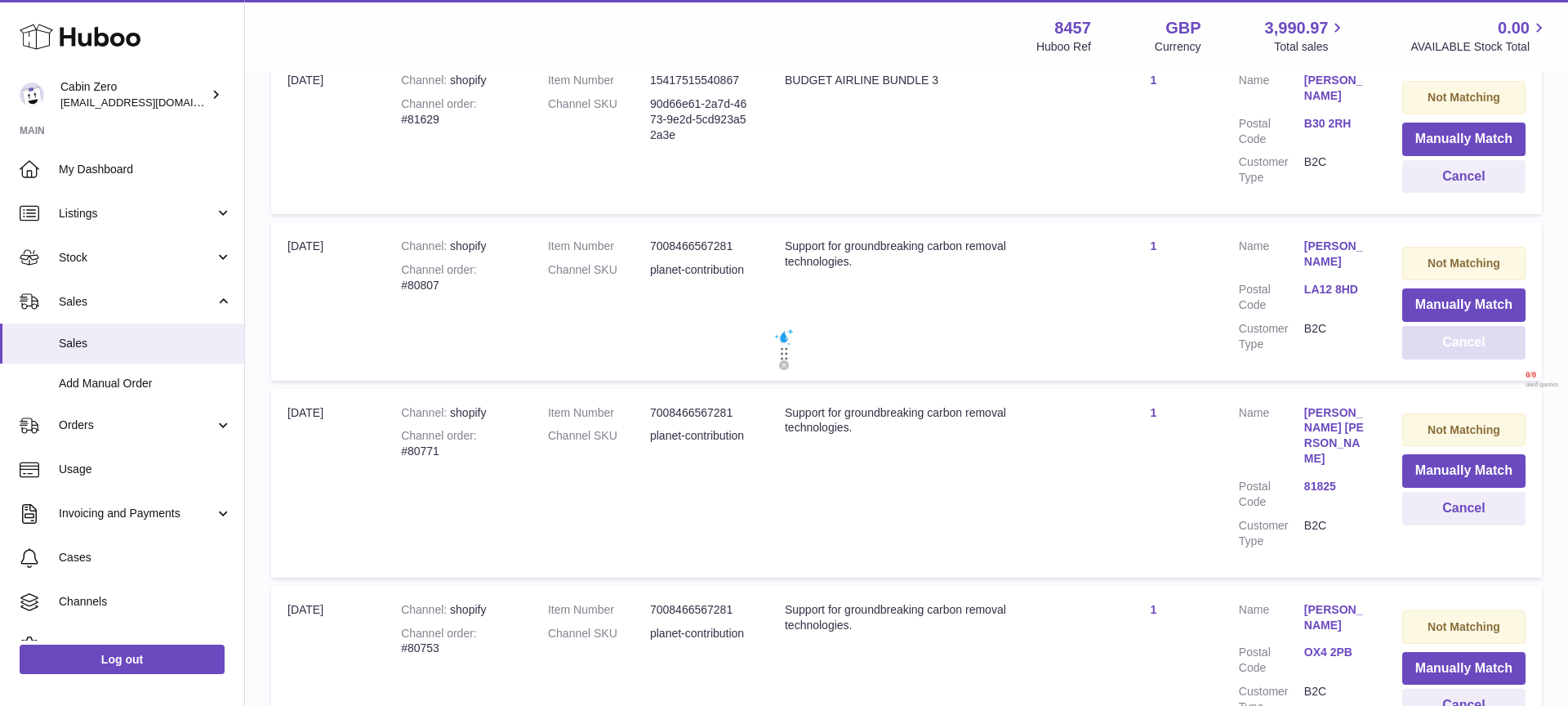
click at [1420, 350] on button "Cancel" at bounding box center [1463, 343] width 123 height 34
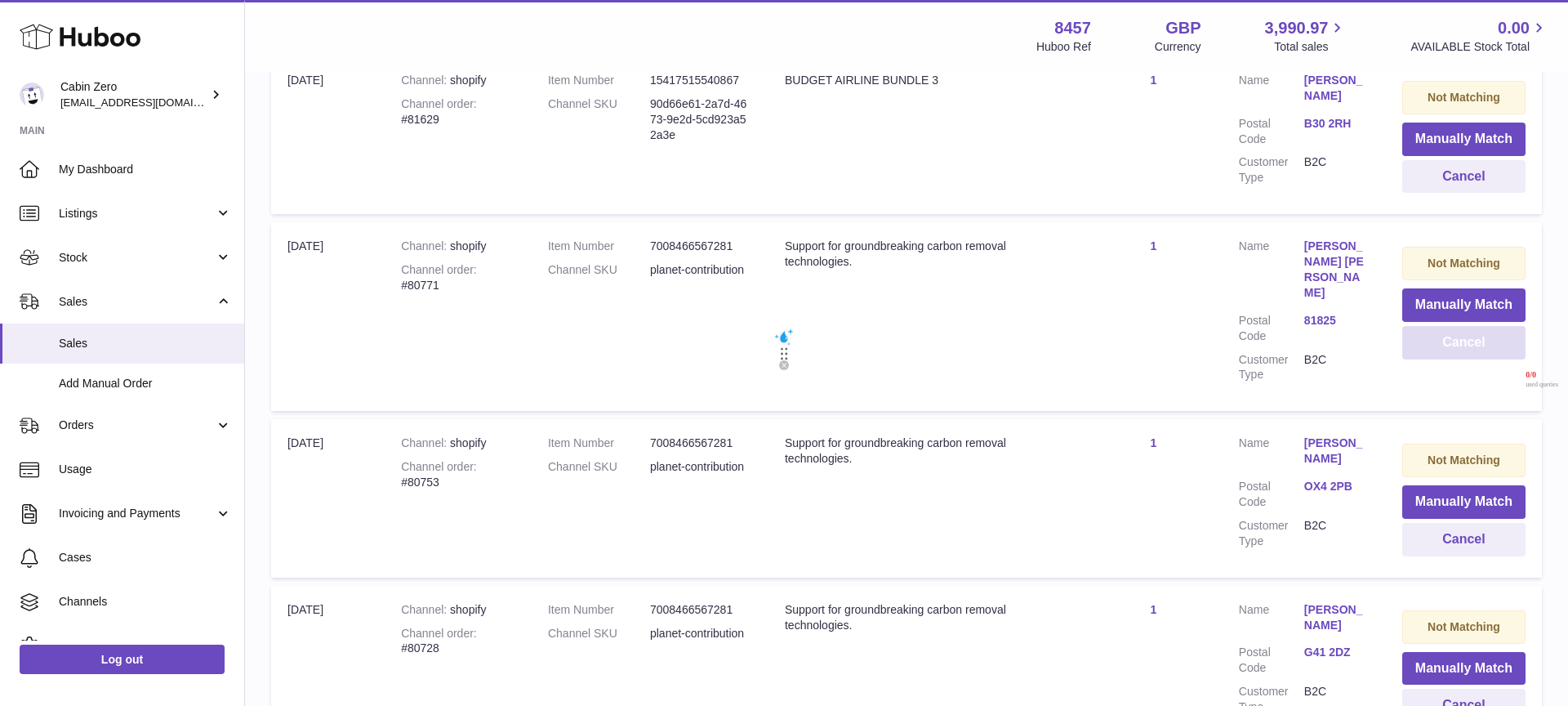
click at [1420, 350] on button "Cancel" at bounding box center [1463, 343] width 123 height 34
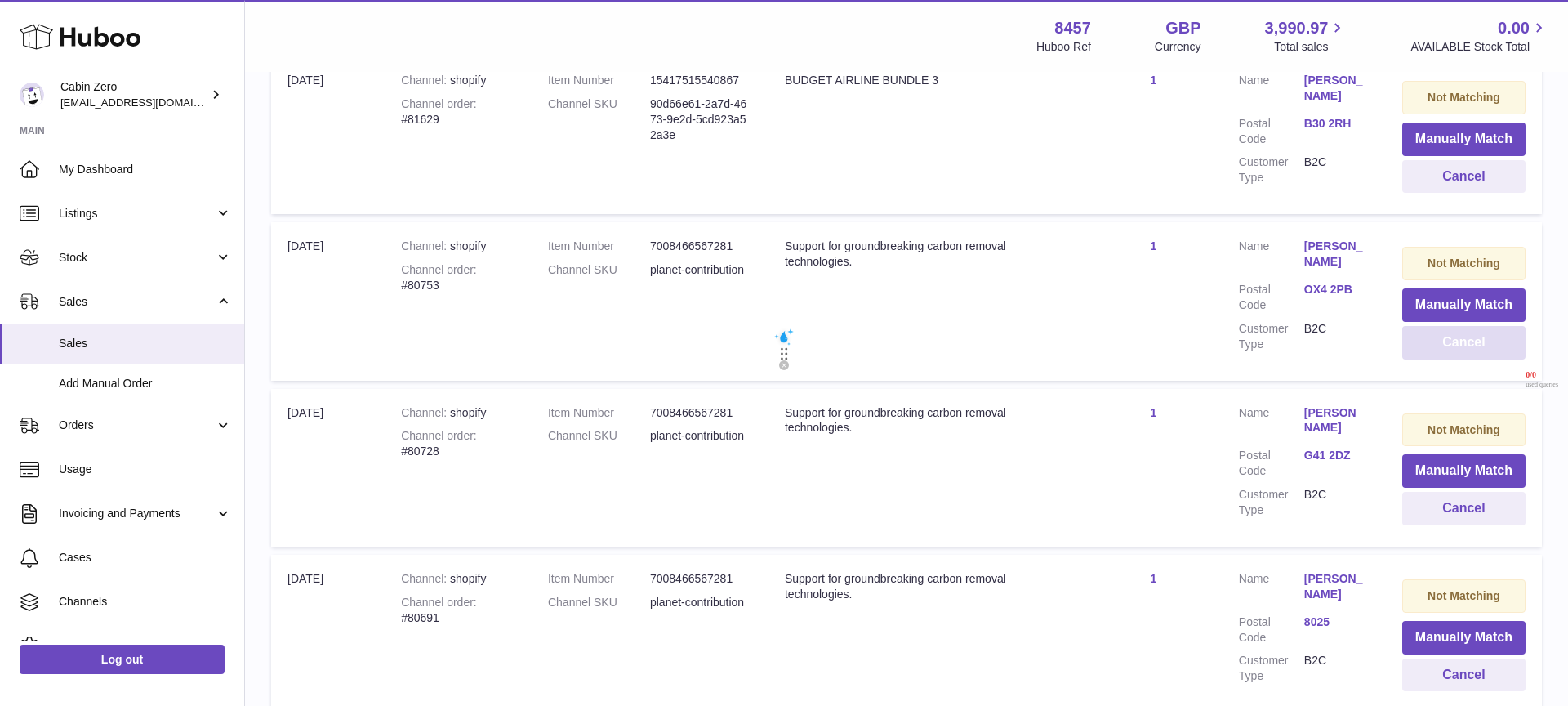
click at [1420, 350] on button "Cancel" at bounding box center [1463, 343] width 123 height 34
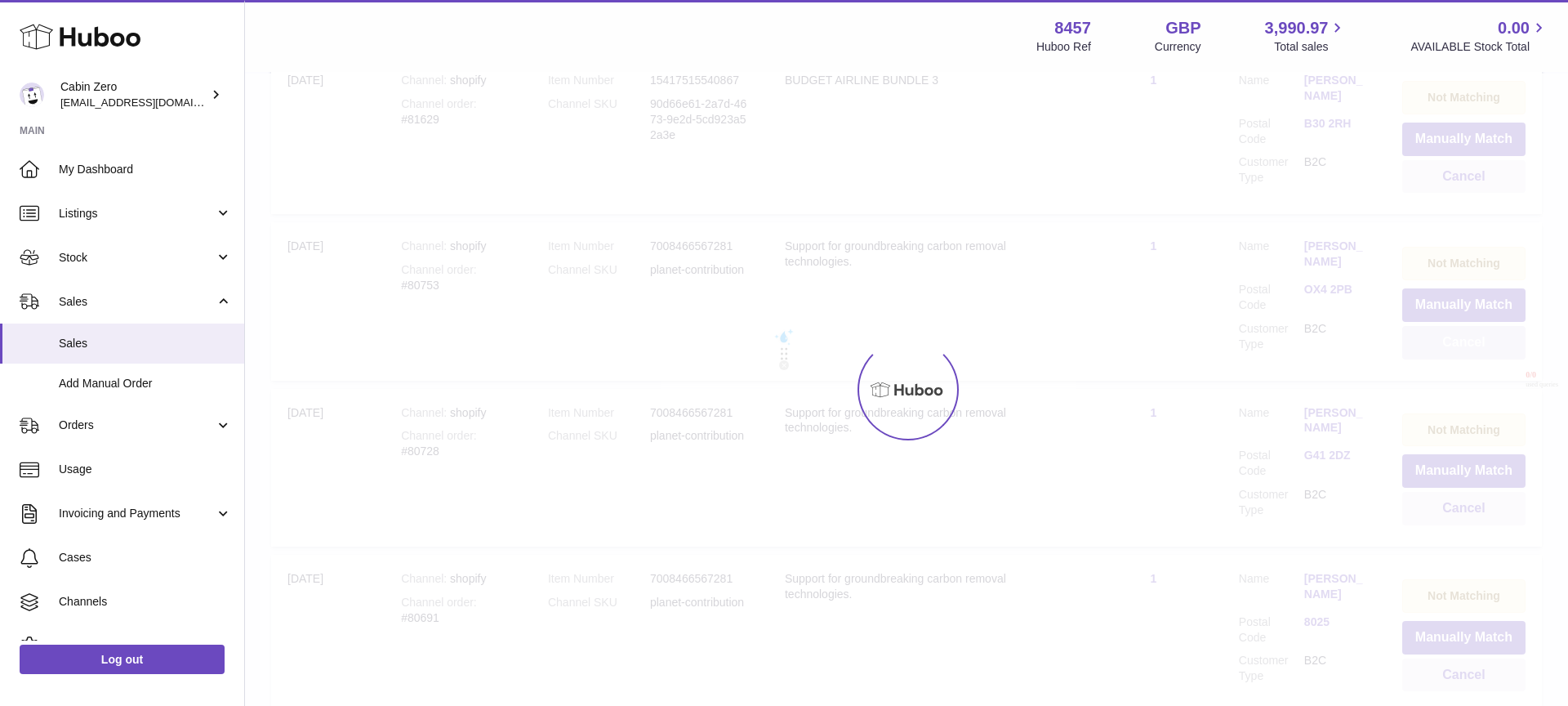
click at [1420, 350] on div "Menu Huboo 8457 Huboo Ref GBP Currency 3,990.97 Total sales 0.00 AVAILABLE Stoc…" at bounding box center [906, 599] width 1323 height 1960
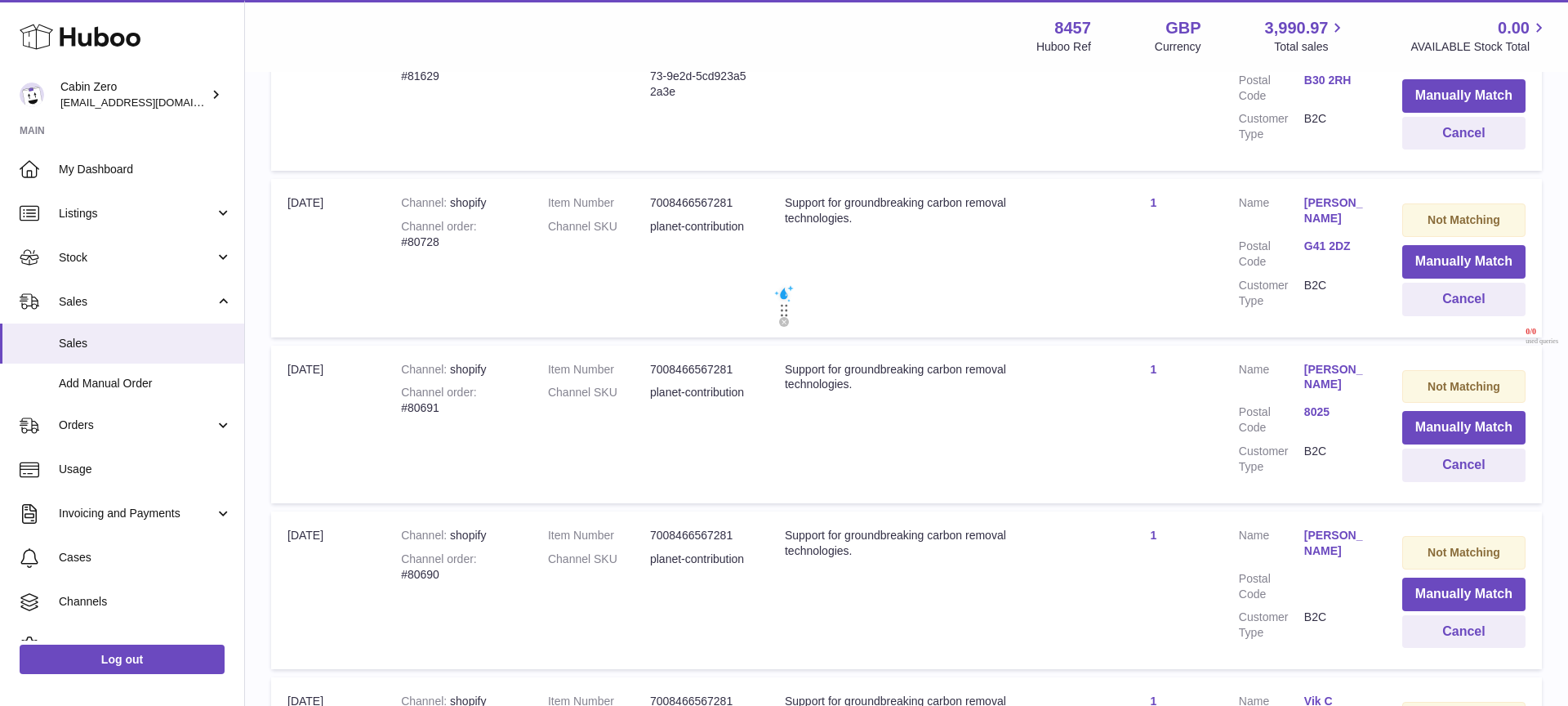
scroll to position [250, 0]
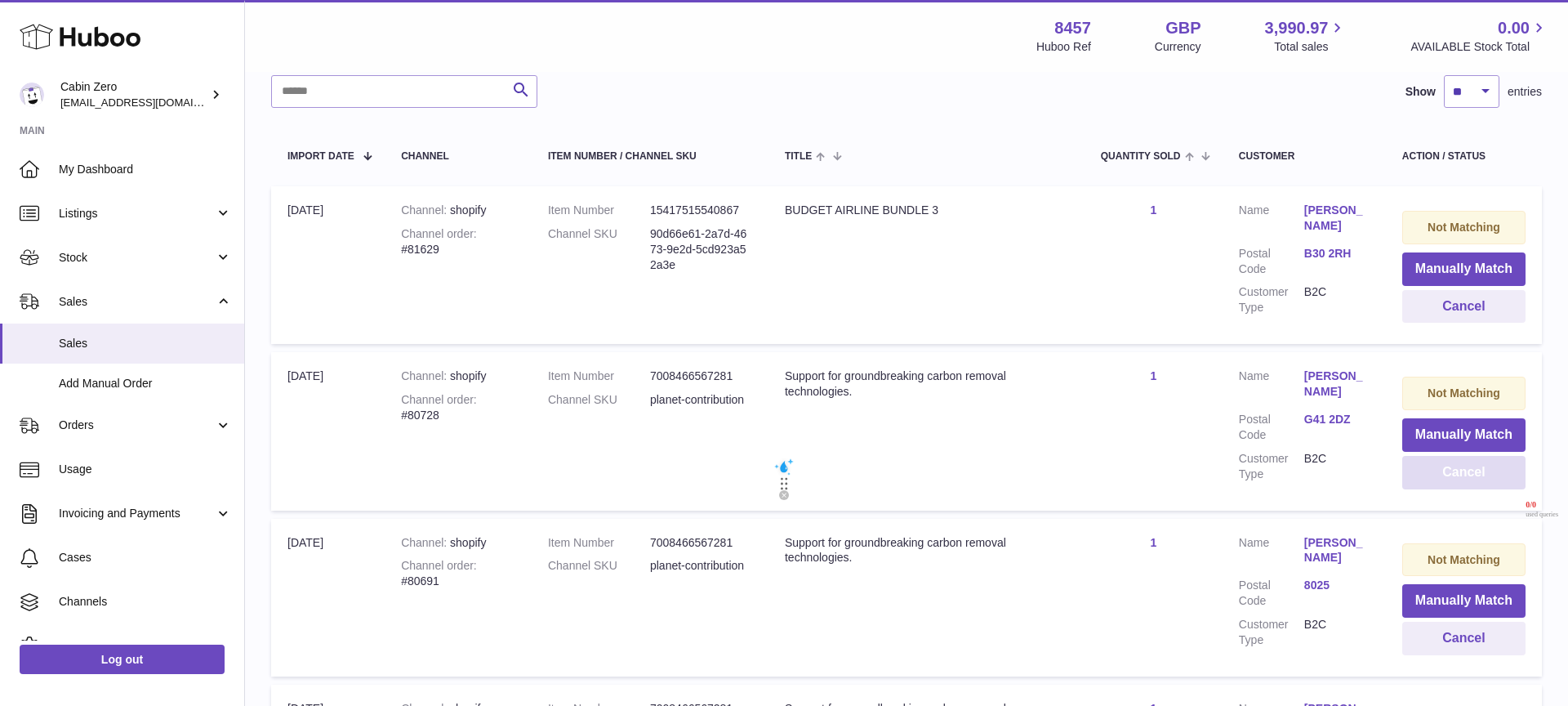
click at [1469, 476] on button "Cancel" at bounding box center [1463, 473] width 123 height 34
click at [1440, 476] on button "Cancel" at bounding box center [1463, 473] width 123 height 34
click at [1429, 471] on button "Cancel" at bounding box center [1463, 473] width 123 height 34
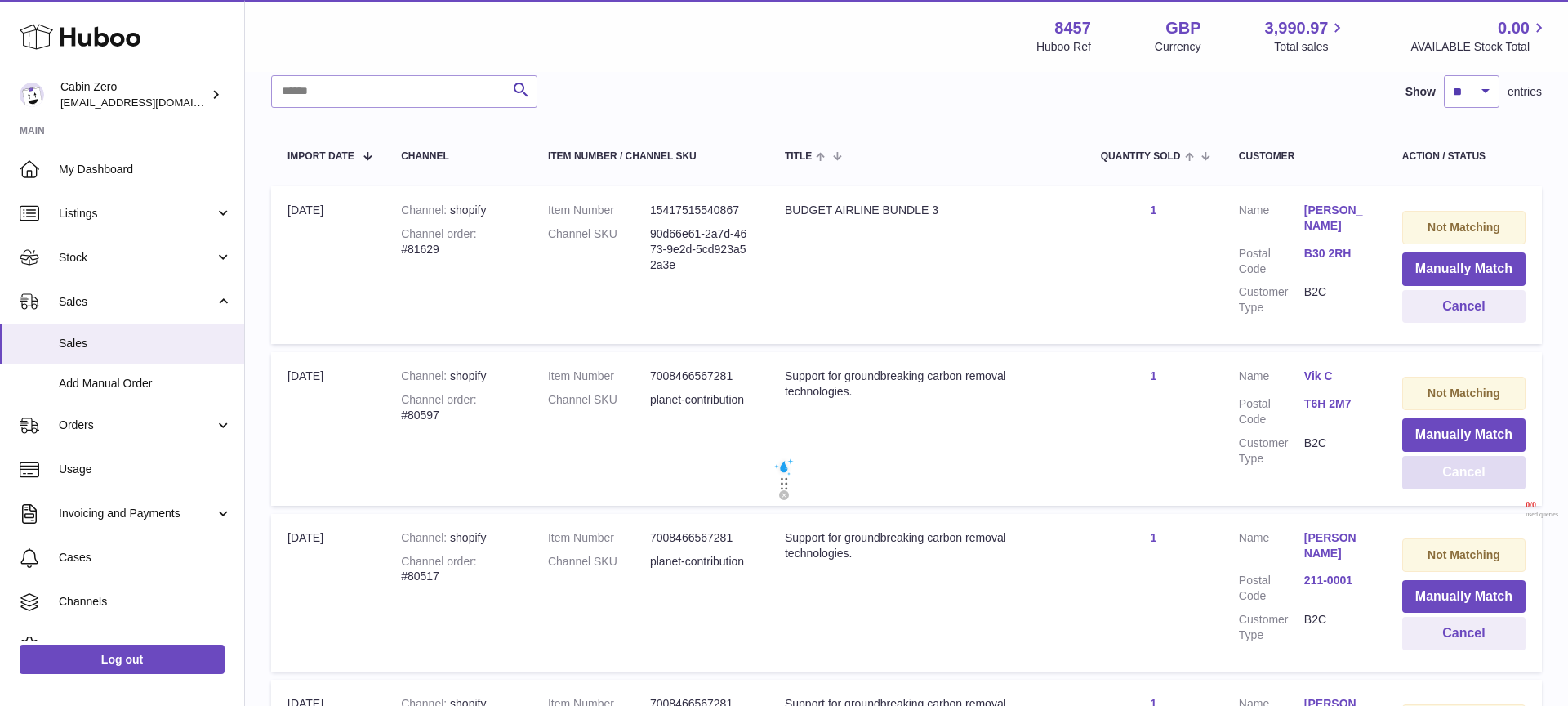
click at [1429, 474] on button "Cancel" at bounding box center [1463, 473] width 123 height 34
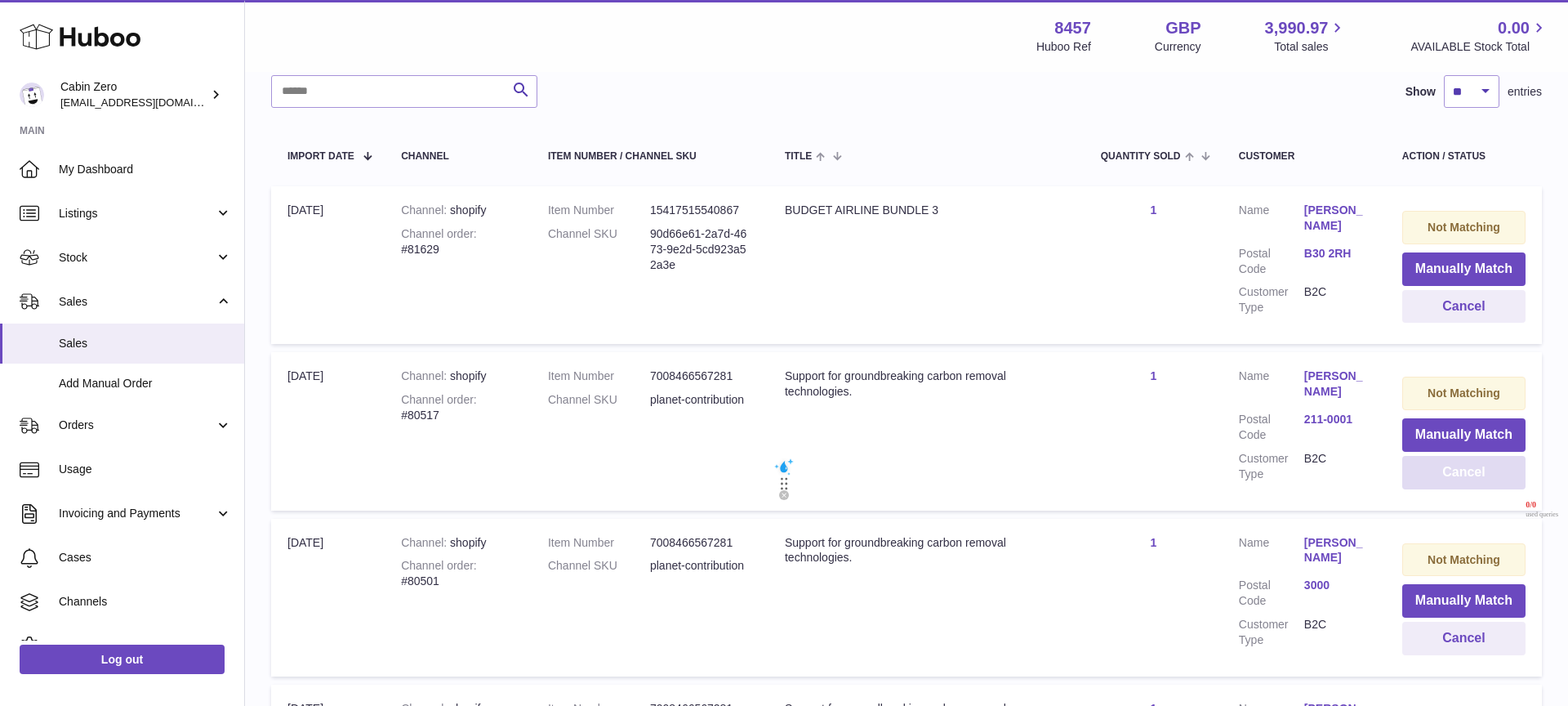
click at [1429, 474] on button "Cancel" at bounding box center [1463, 473] width 123 height 34
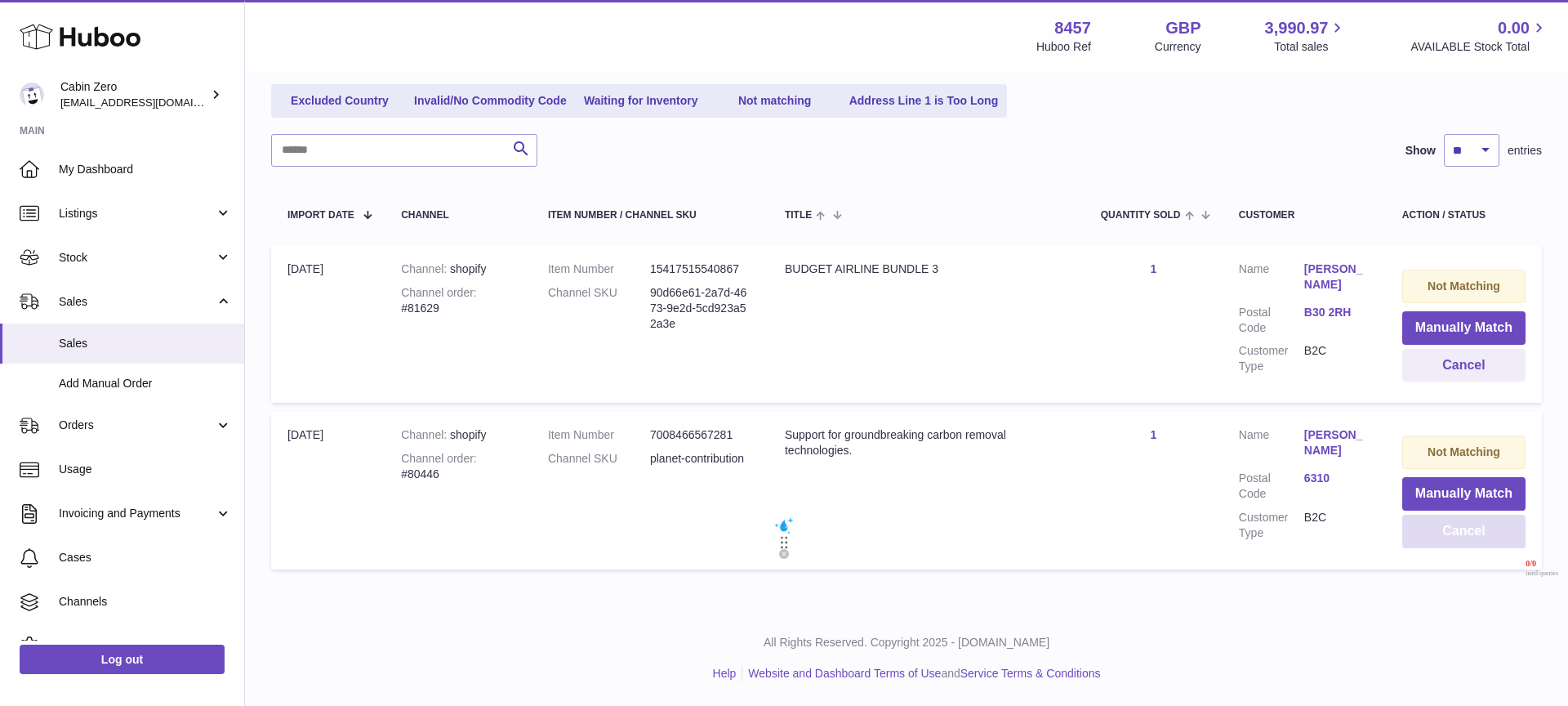
scroll to position [191, 0]
click at [1426, 545] on button "Cancel" at bounding box center [1463, 532] width 123 height 34
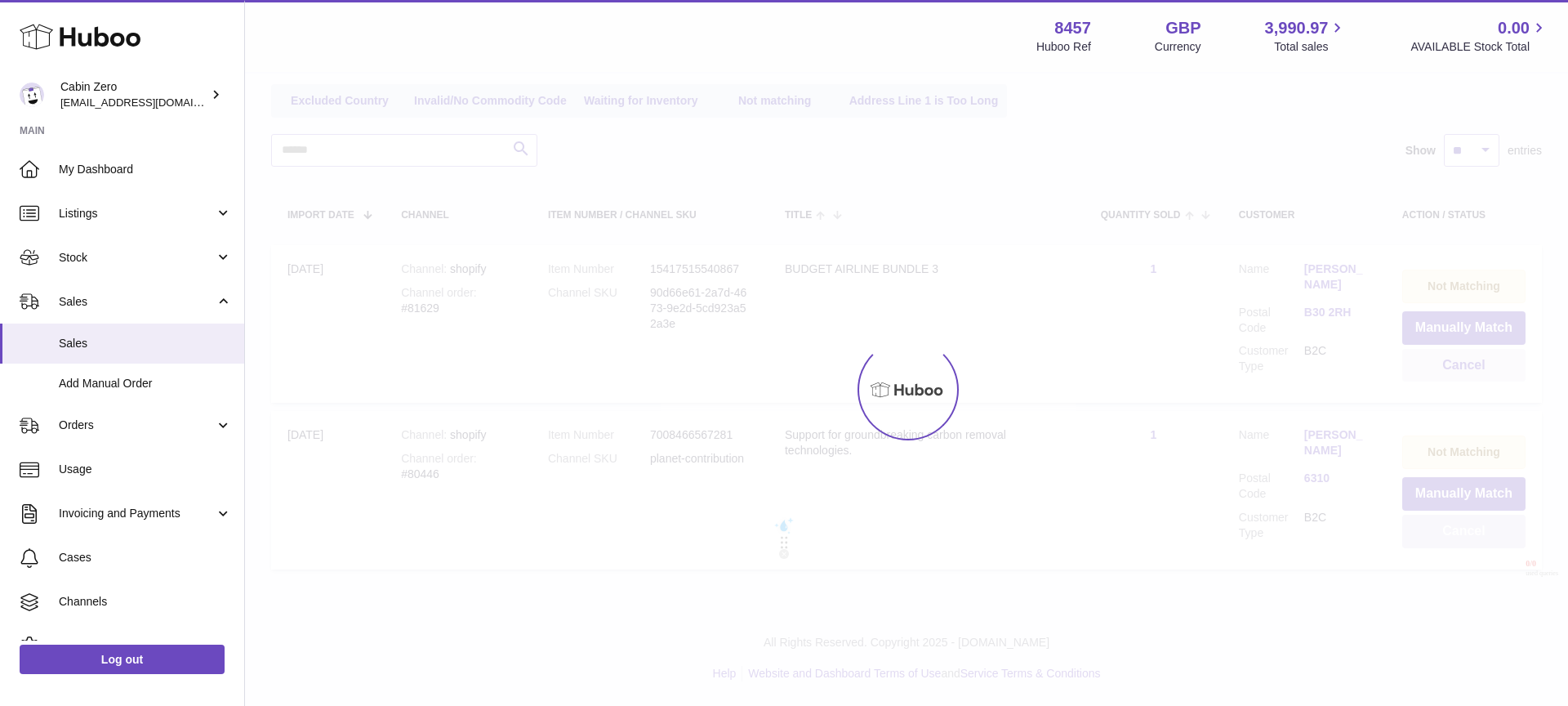
scroll to position [25, 0]
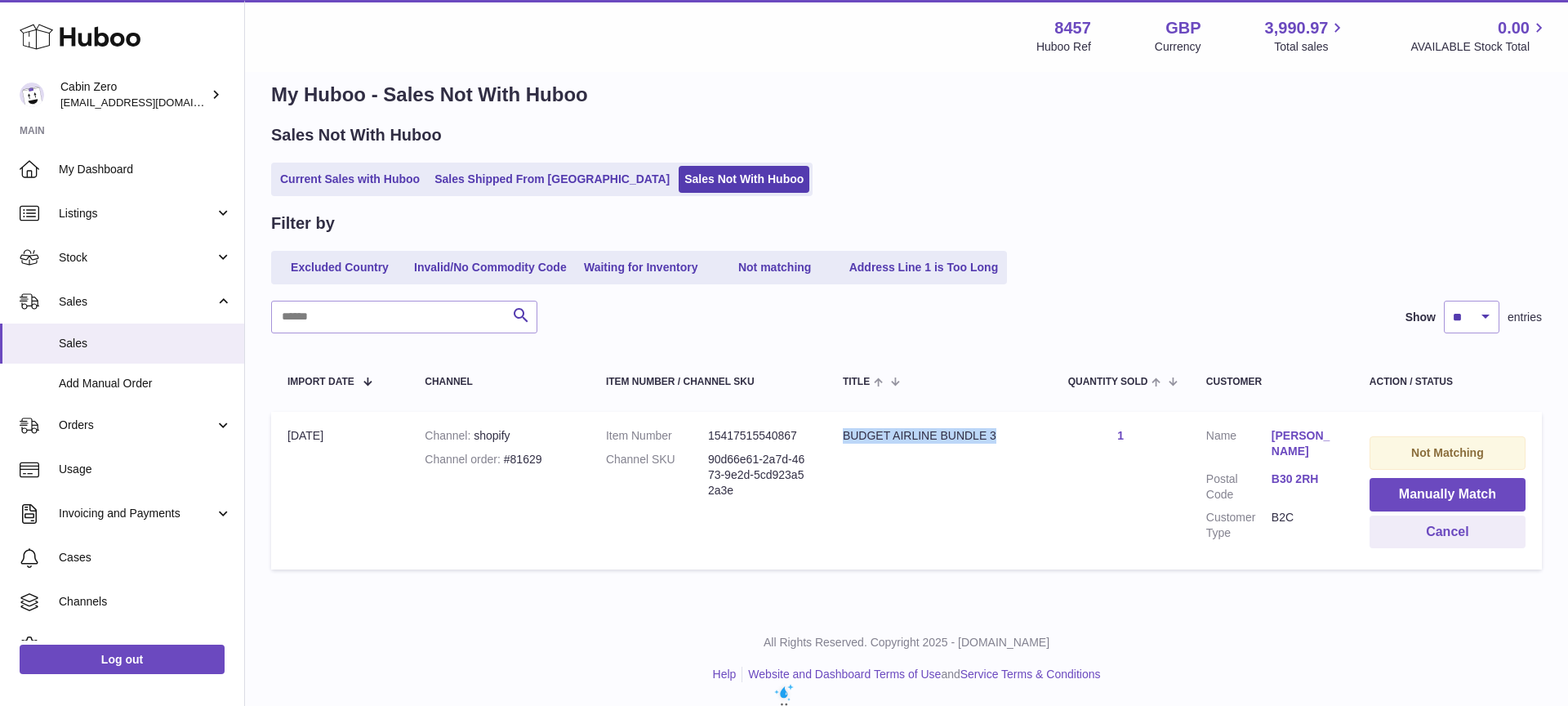
drag, startPoint x: 843, startPoint y: 434, endPoint x: 1006, endPoint y: 443, distance: 163.2
click at [1006, 443] on td "Title BUDGET AIRLINE BUNDLE 3" at bounding box center [939, 490] width 225 height 157
copy div "BUDGET AIRLINE BUNDLE 3"
